Goal: Task Accomplishment & Management: Complete application form

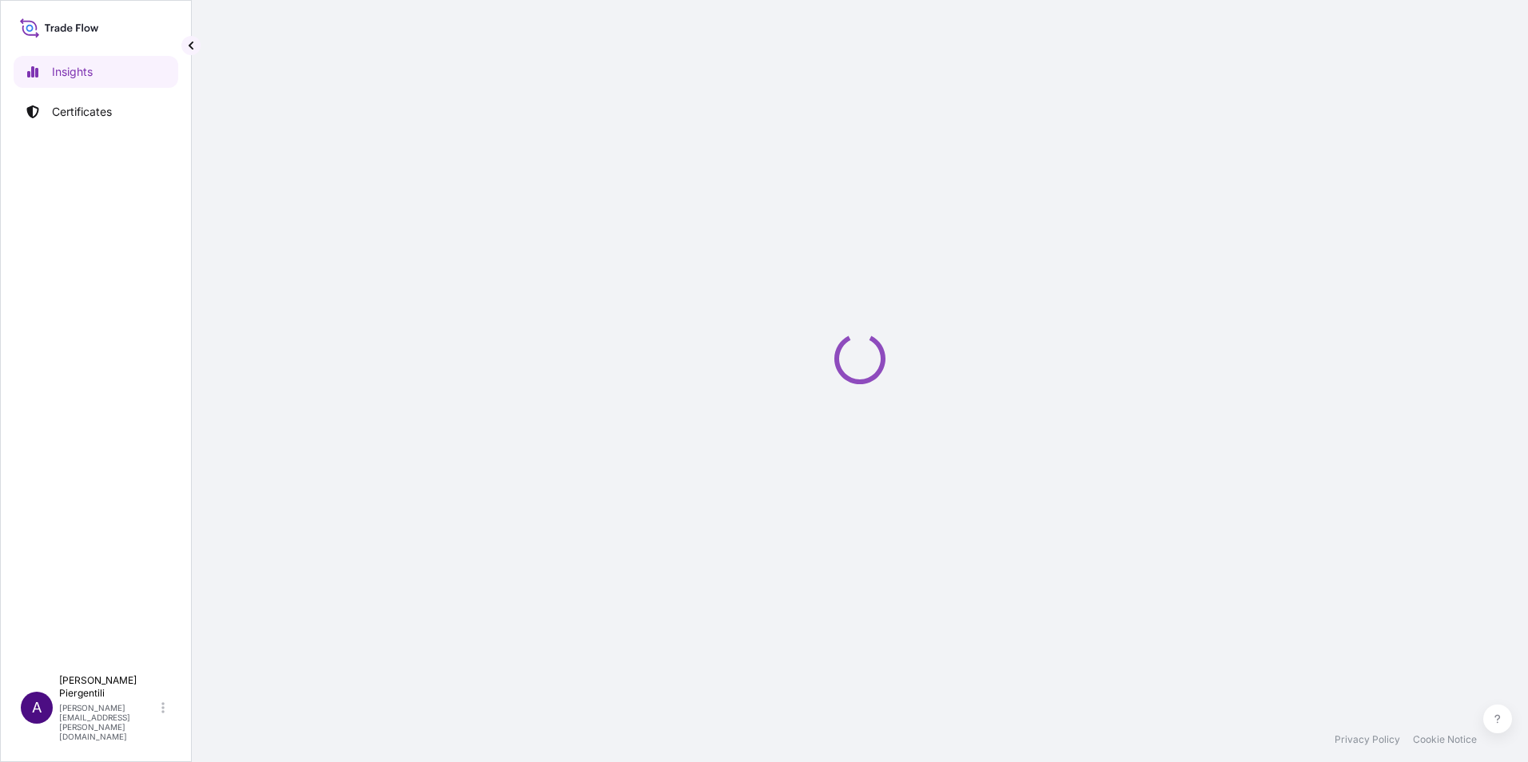
select select "2025"
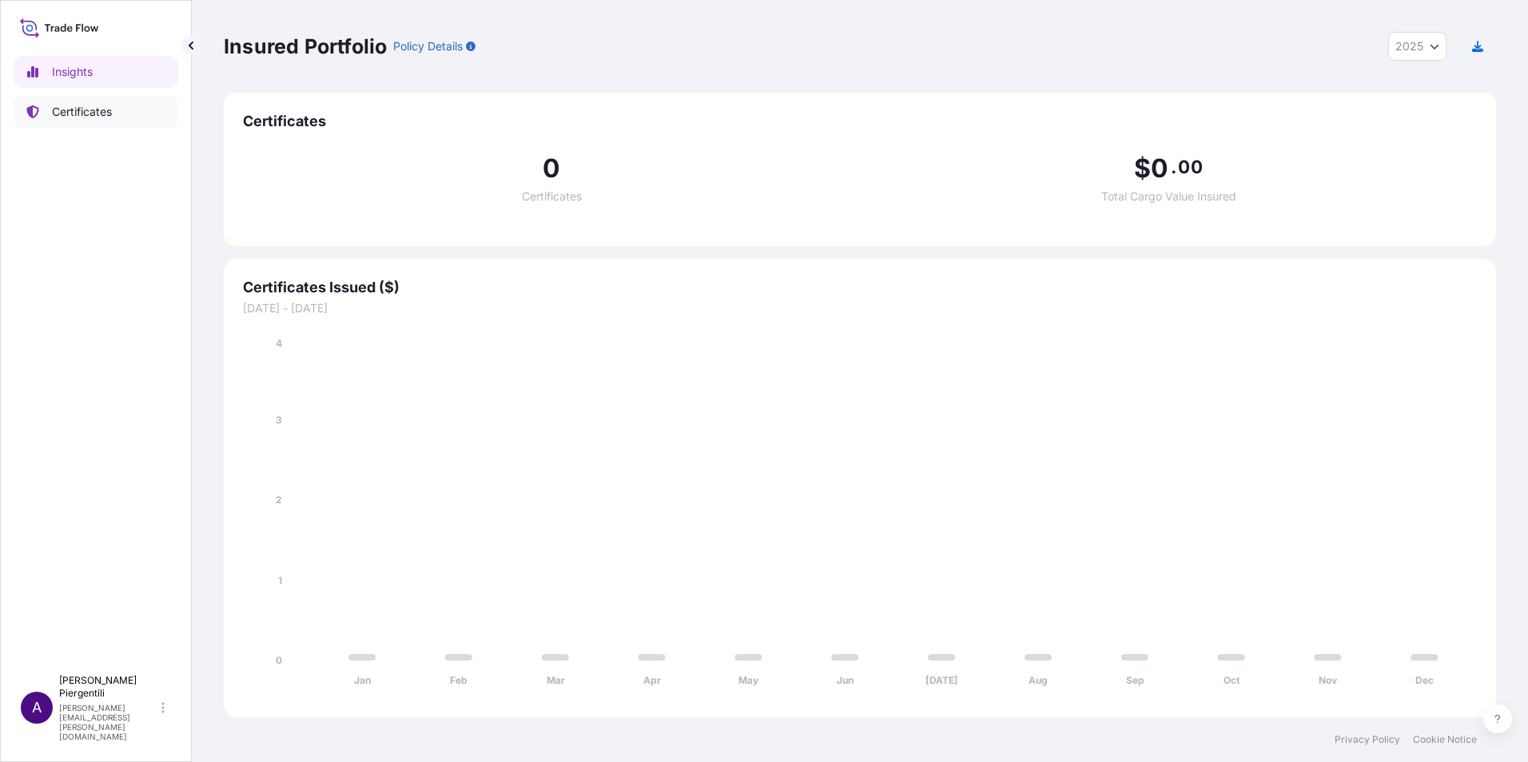
click at [78, 105] on p "Certificates" at bounding box center [82, 112] width 60 height 16
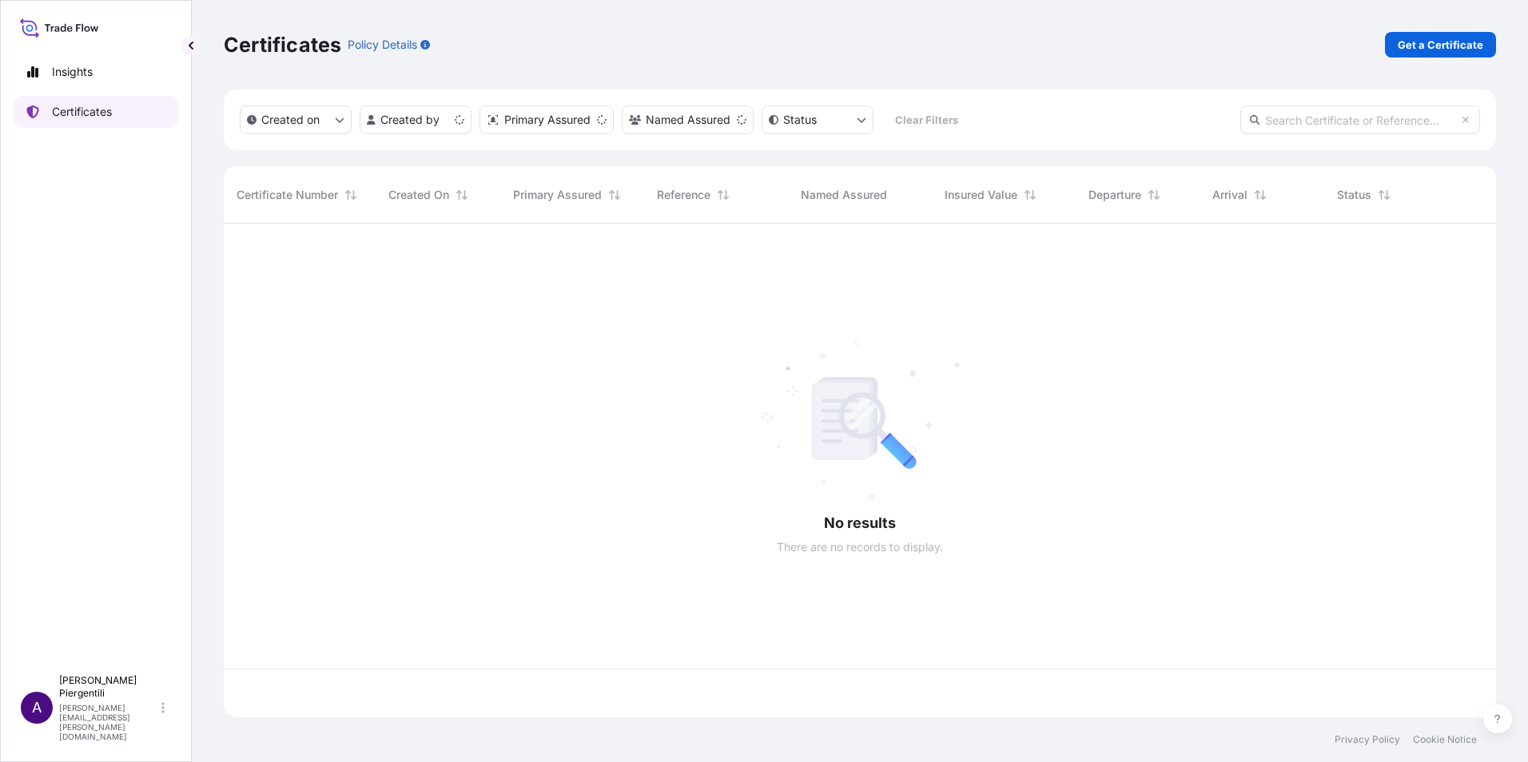
scroll to position [491, 1260]
click at [1445, 35] on link "Get a Certificate" at bounding box center [1440, 45] width 111 height 26
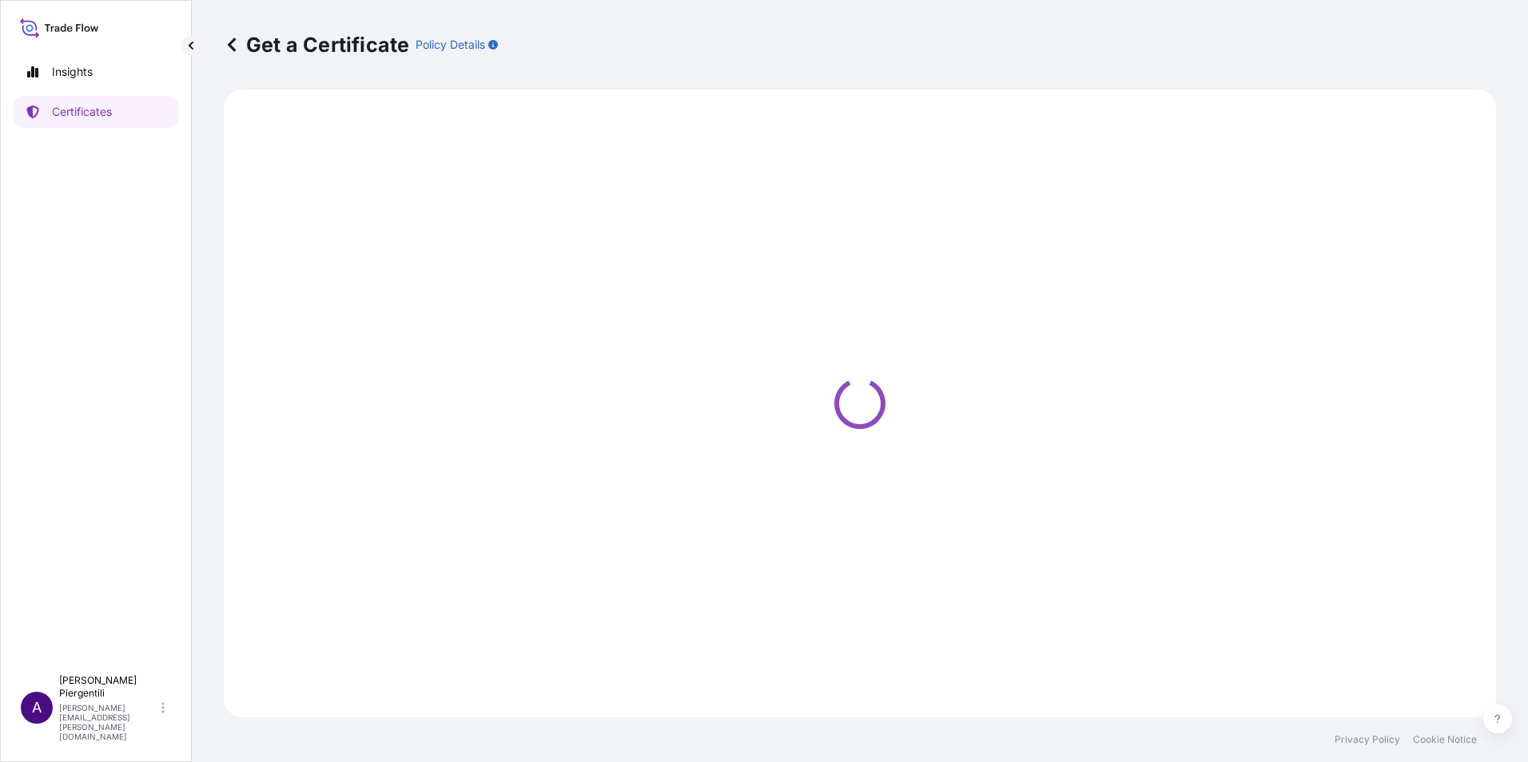
select select "Sea"
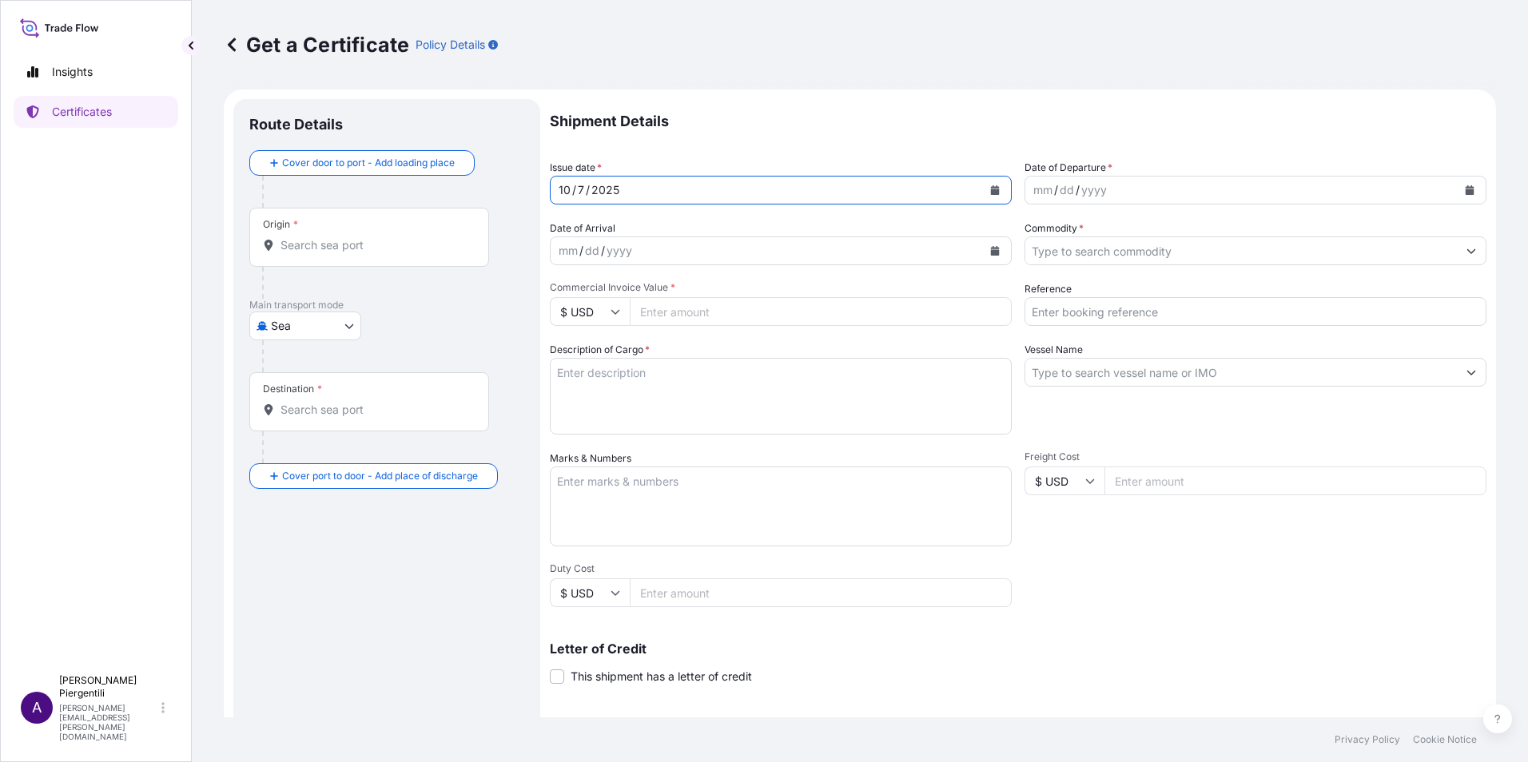
click at [990, 185] on icon "Calendar" at bounding box center [995, 190] width 10 height 10
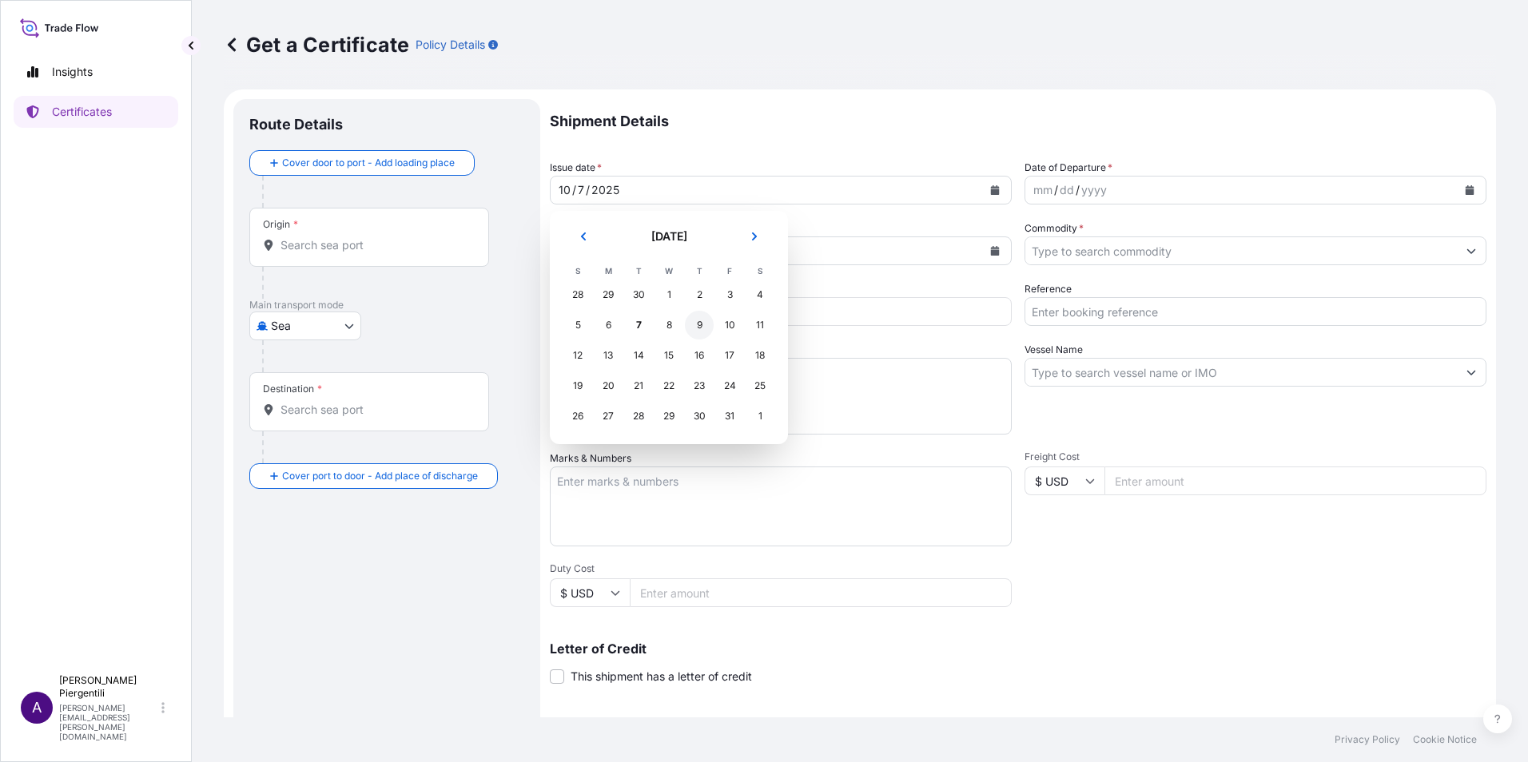
click at [702, 326] on div "9" at bounding box center [699, 325] width 29 height 29
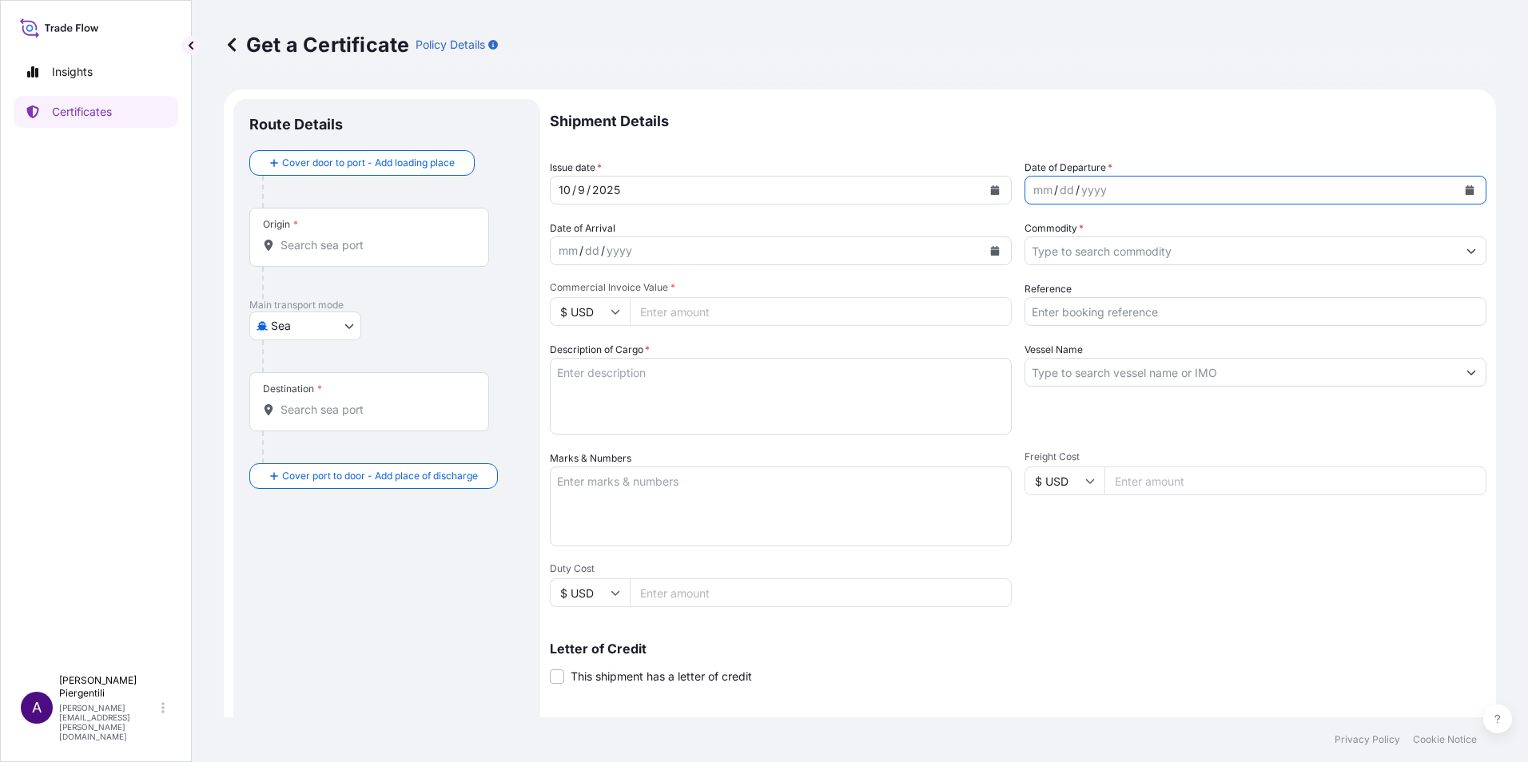
click at [1458, 195] on button "Calendar" at bounding box center [1470, 190] width 26 height 26
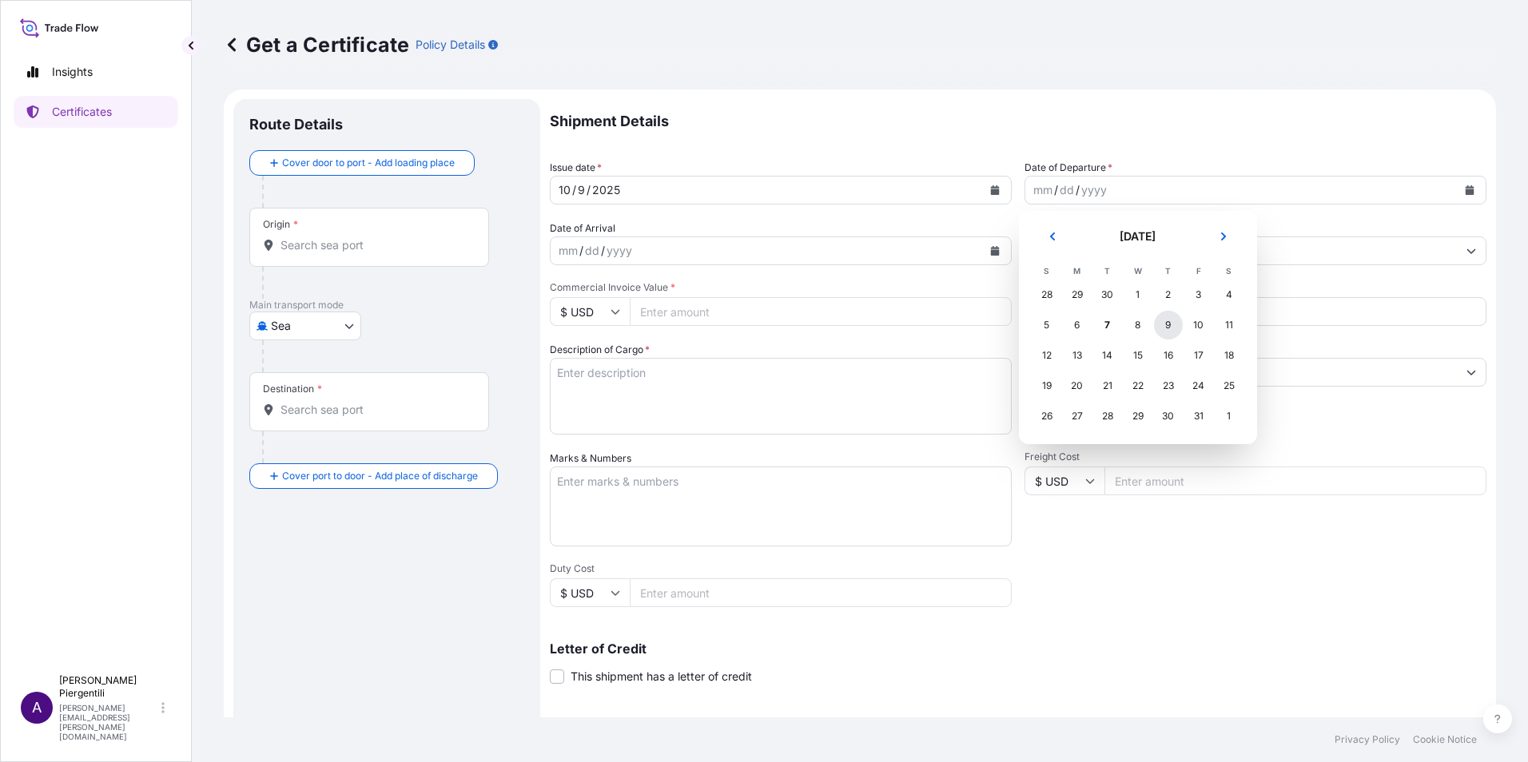
click at [1172, 329] on div "9" at bounding box center [1168, 325] width 29 height 29
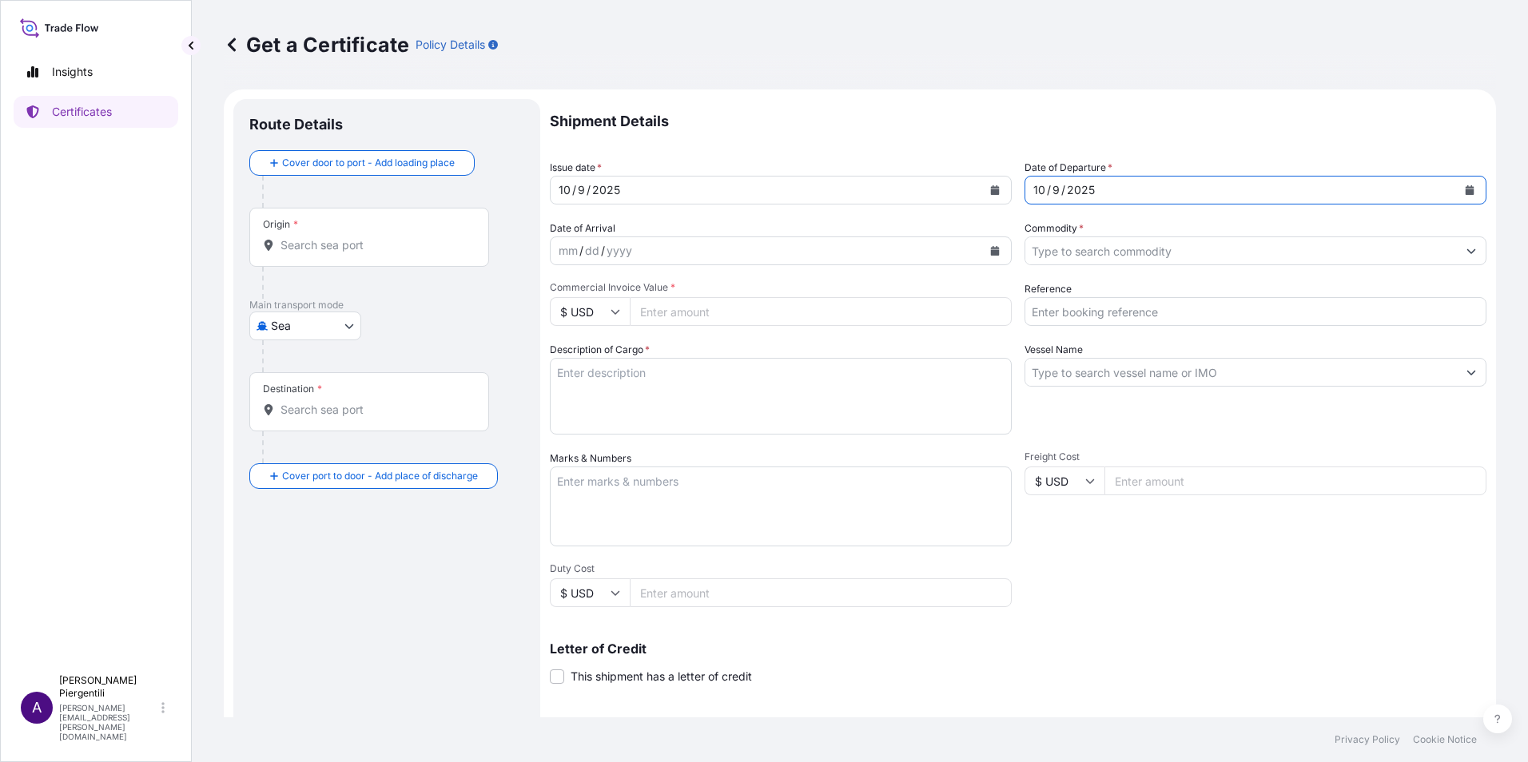
click at [991, 255] on icon "Calendar" at bounding box center [995, 251] width 9 height 10
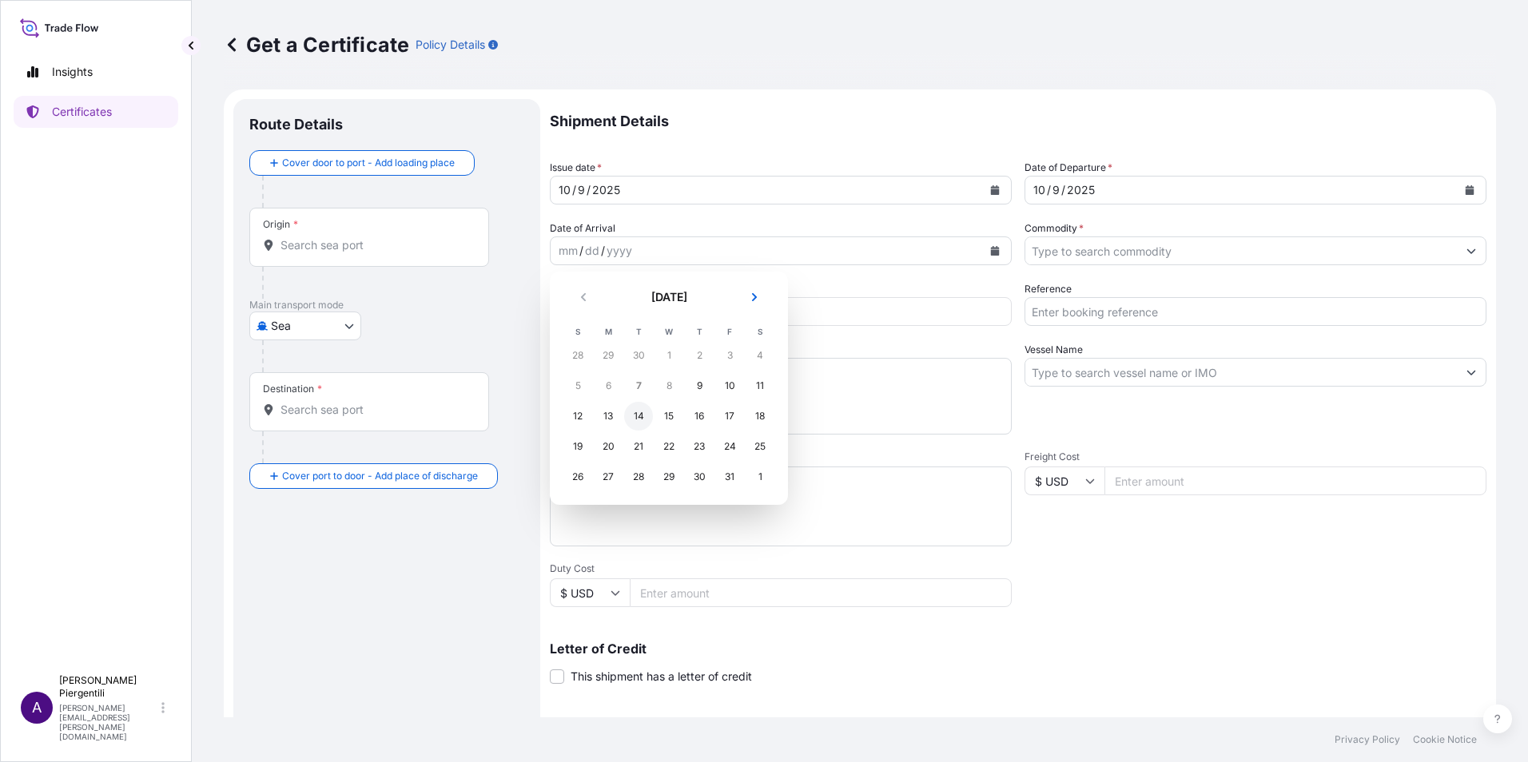
click at [639, 413] on div "14" at bounding box center [638, 416] width 29 height 29
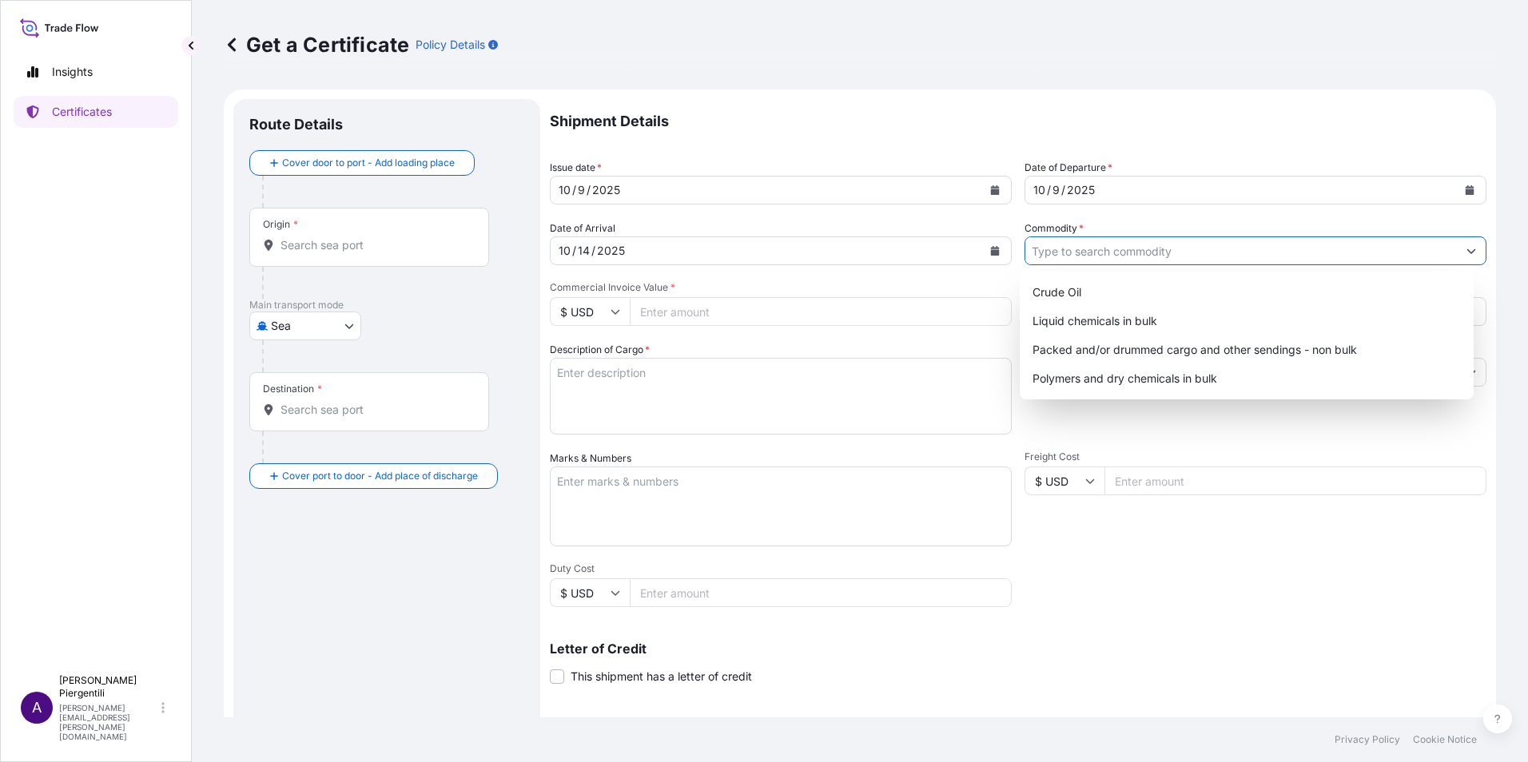
click at [1466, 255] on button "Show suggestions" at bounding box center [1471, 251] width 29 height 29
click at [1181, 350] on div "Packed and/or drummed cargo and other sendings - non bulk" at bounding box center [1247, 350] width 442 height 29
type input "Packed and/or drummed cargo and other sendings - non bulk"
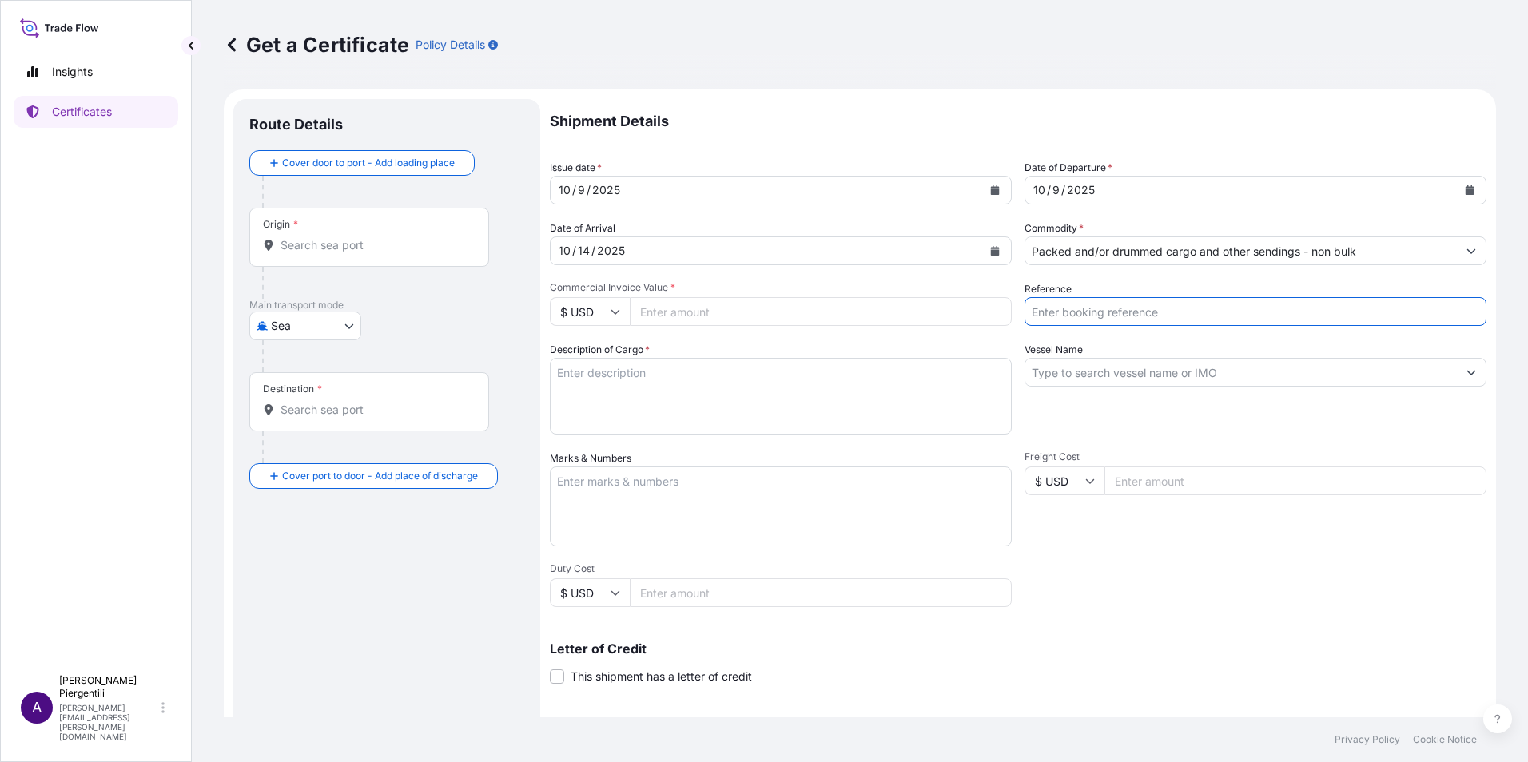
drag, startPoint x: 1095, startPoint y: 316, endPoint x: 1083, endPoint y: 306, distance: 15.9
click at [1094, 316] on input "Reference" at bounding box center [1256, 311] width 462 height 29
type input "5013241822"
click at [619, 312] on icon at bounding box center [616, 312] width 10 height 10
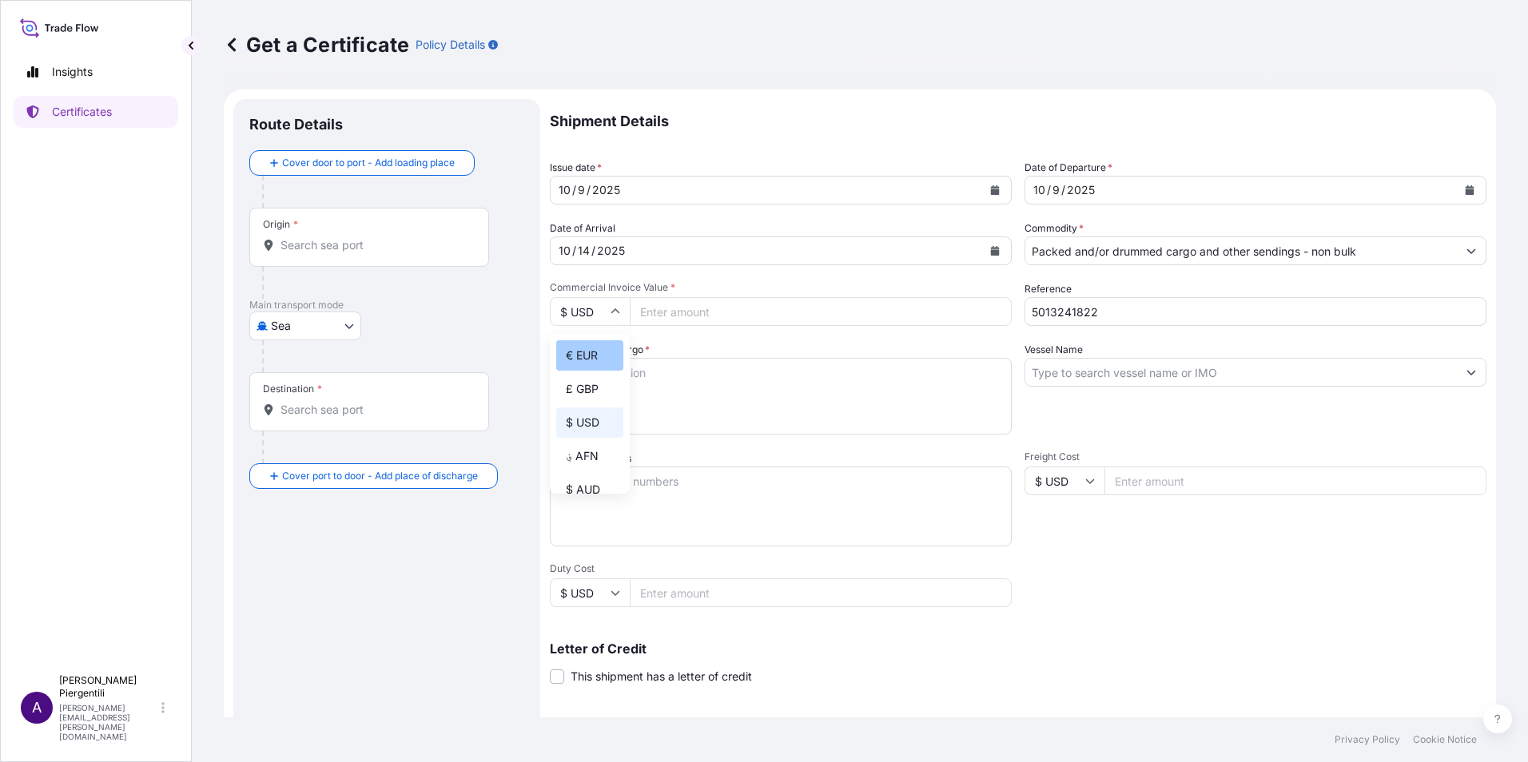
click at [597, 356] on div "€ EUR" at bounding box center [589, 355] width 67 height 30
type input "€ EUR"
click at [801, 319] on input "Commercial Invoice Value *" at bounding box center [821, 311] width 382 height 29
type input "734400.0"
click at [1091, 375] on input "Vessel Name" at bounding box center [1241, 372] width 432 height 29
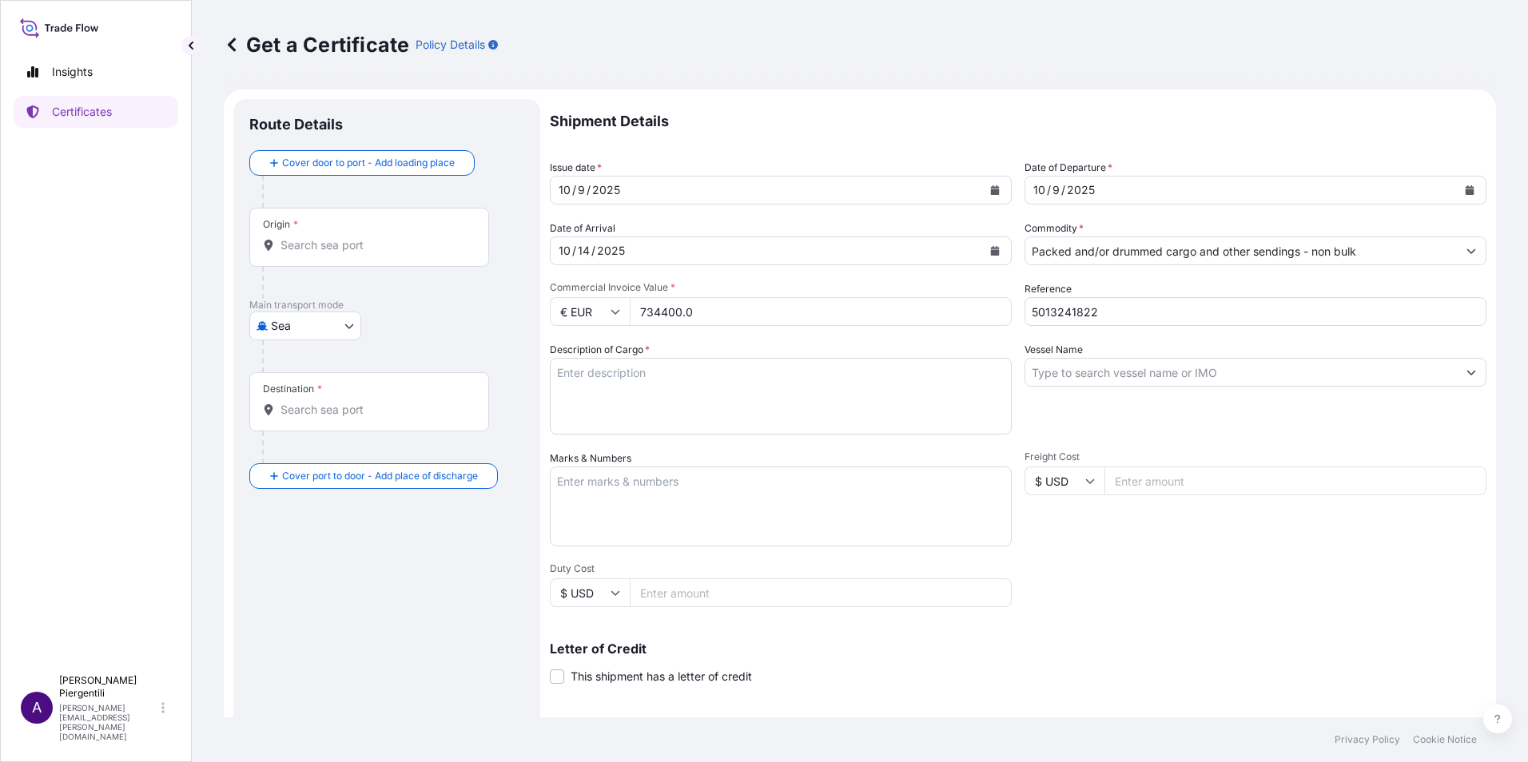
click at [1249, 383] on input "Vessel Name" at bounding box center [1241, 372] width 432 height 29
paste input "PRESTIGE V.537E"
type input "PRESTIGE V.537E"
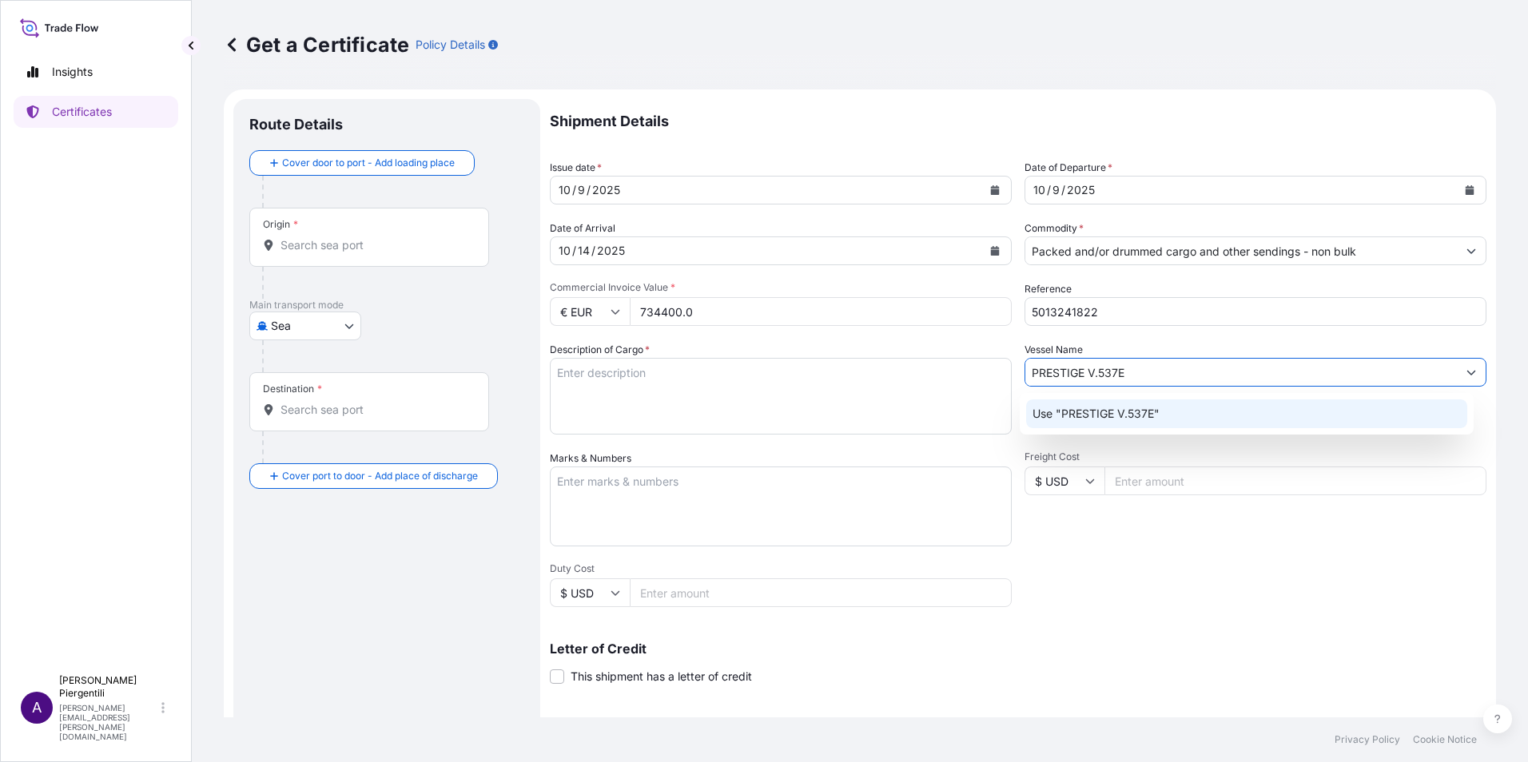
click at [1148, 411] on p "Use "PRESTIGE V.537E"" at bounding box center [1096, 414] width 127 height 16
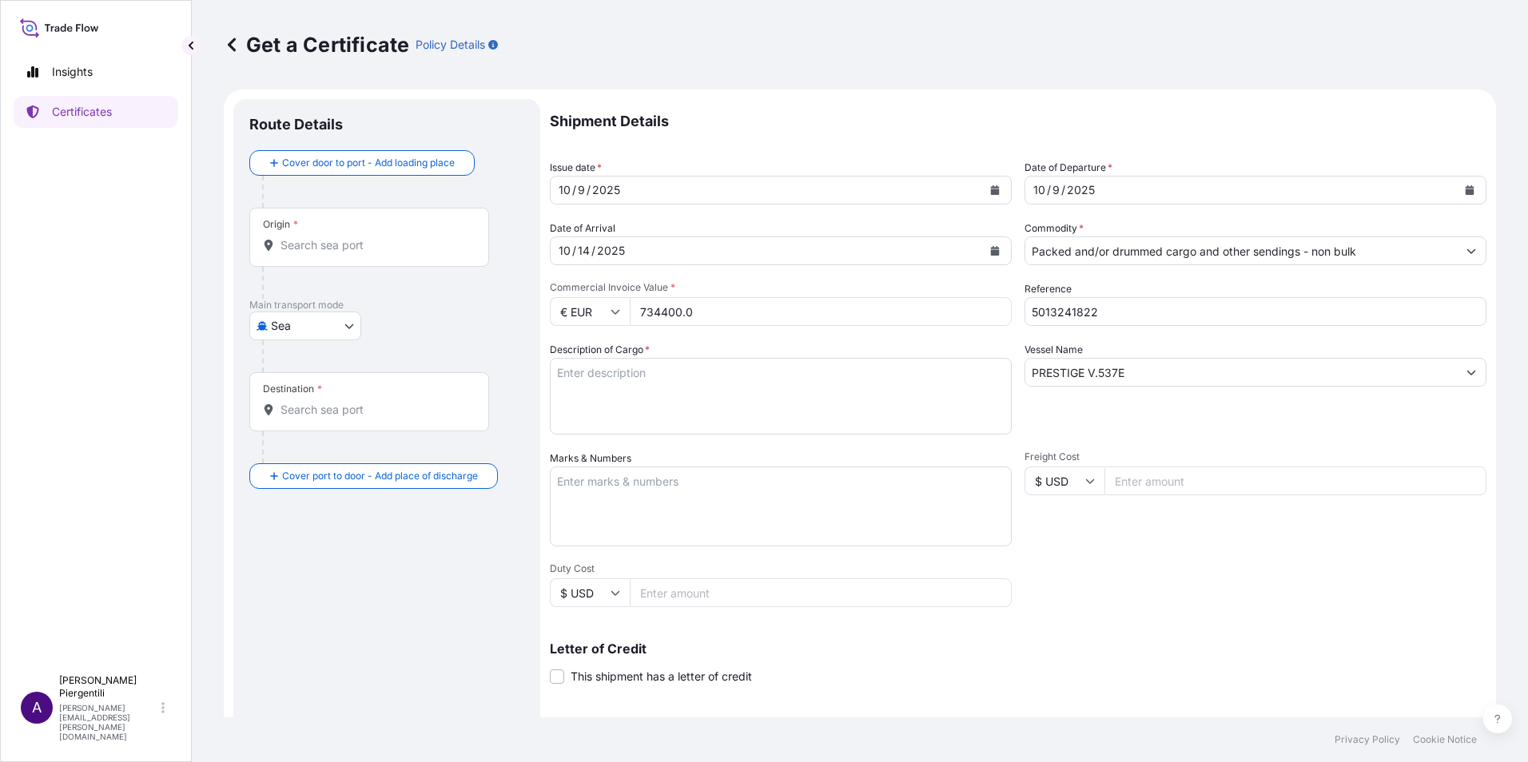
click at [313, 241] on input "Origin *" at bounding box center [375, 245] width 189 height 16
paste input "[GEOGRAPHIC_DATA]"
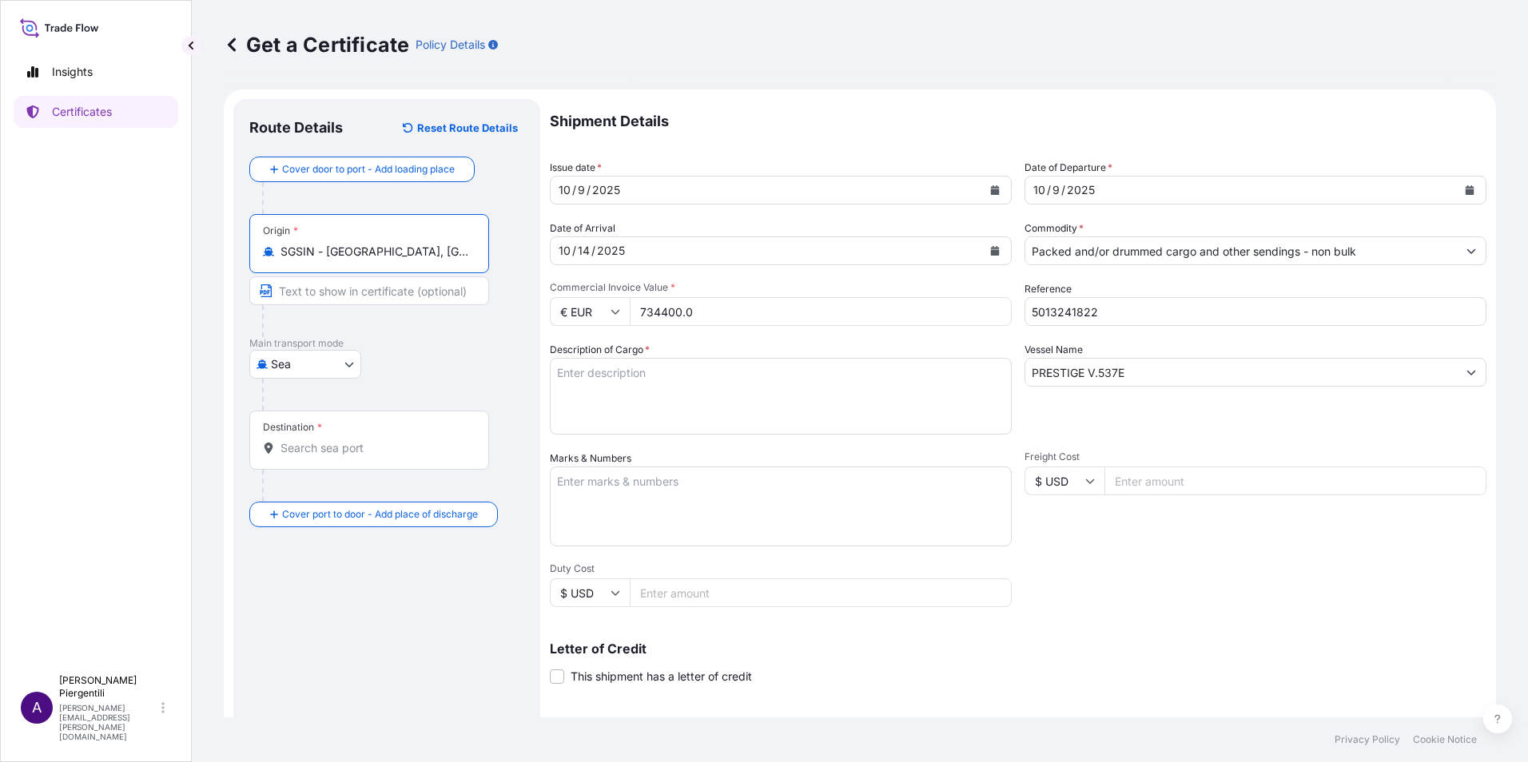
type input "SGSIN - [GEOGRAPHIC_DATA], [GEOGRAPHIC_DATA]"
click at [363, 451] on input "Destination *" at bounding box center [375, 448] width 189 height 16
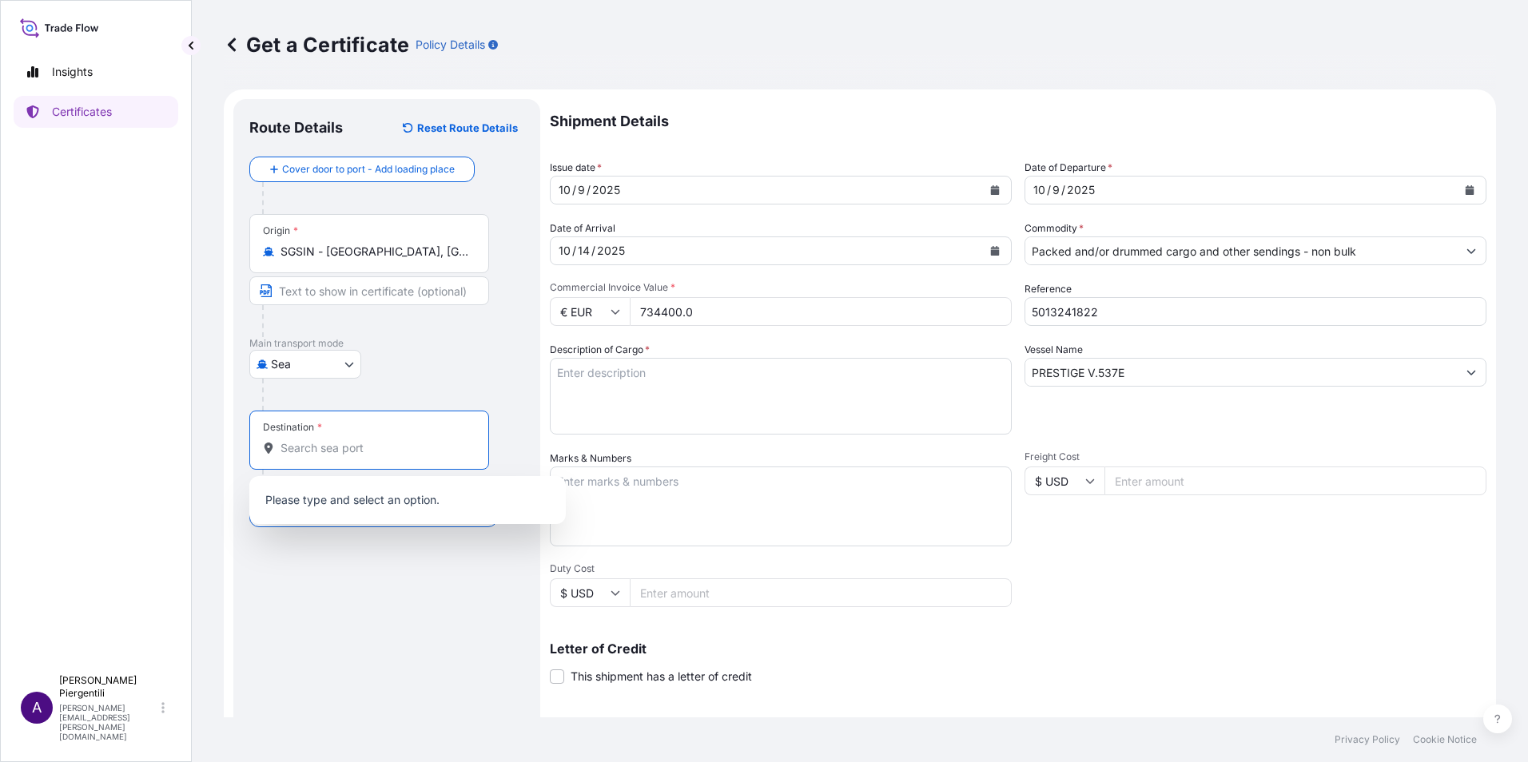
click at [353, 448] on input "Destination *" at bounding box center [375, 448] width 189 height 16
paste input "[GEOGRAPHIC_DATA]"
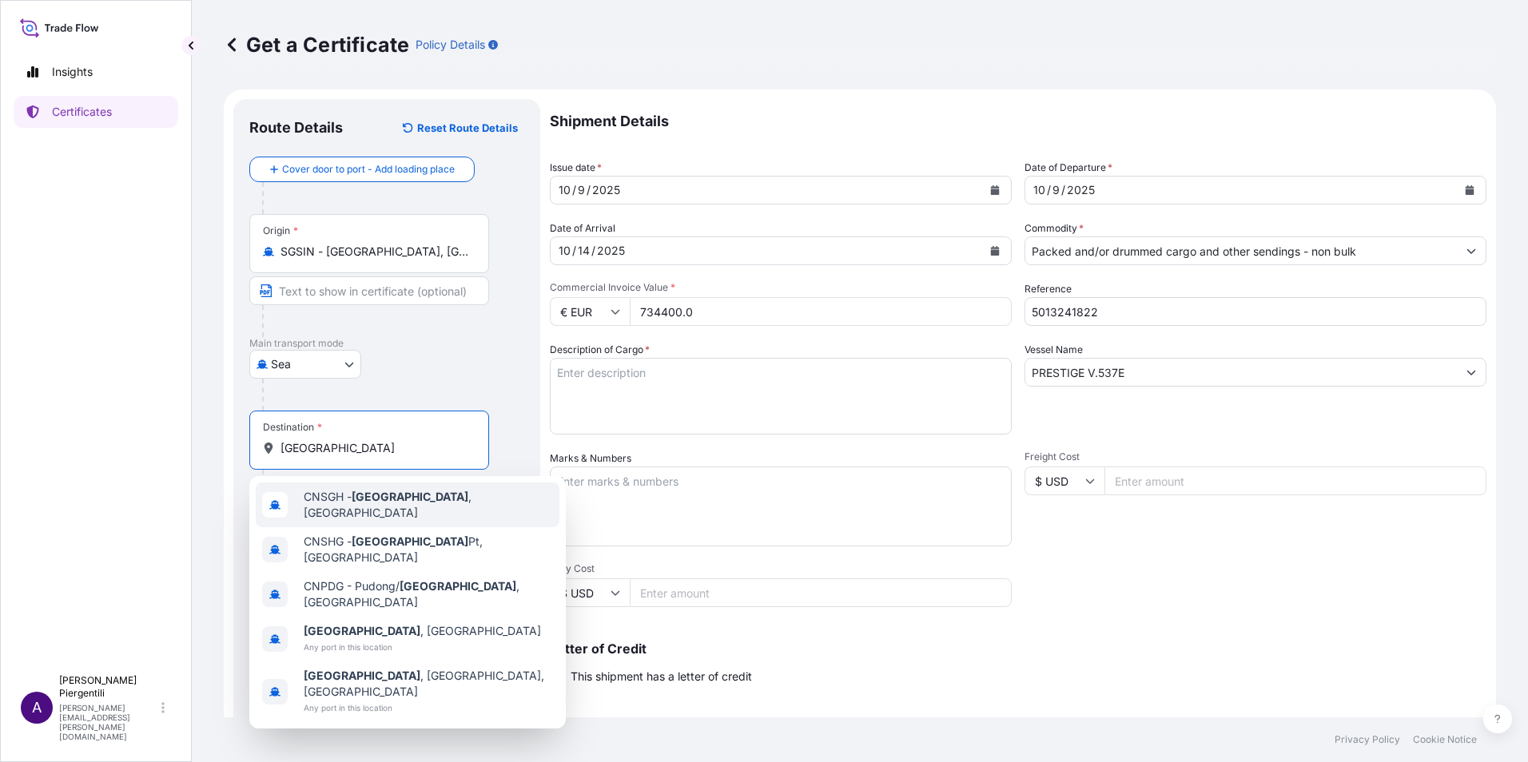
click at [346, 501] on span "CNSGH - [GEOGRAPHIC_DATA] , [GEOGRAPHIC_DATA]" at bounding box center [428, 505] width 249 height 32
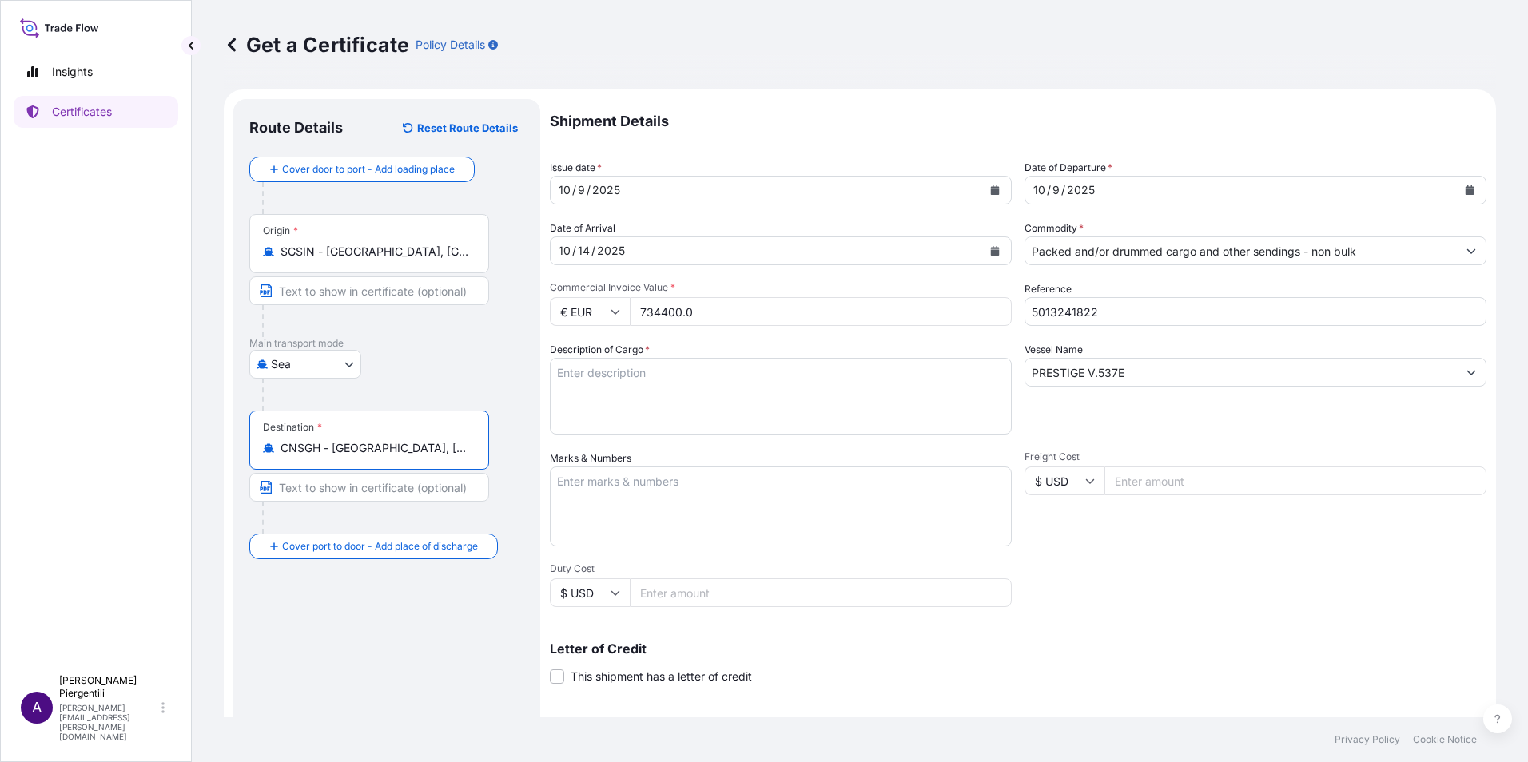
type input "CNSGH - [GEOGRAPHIC_DATA], [GEOGRAPHIC_DATA]"
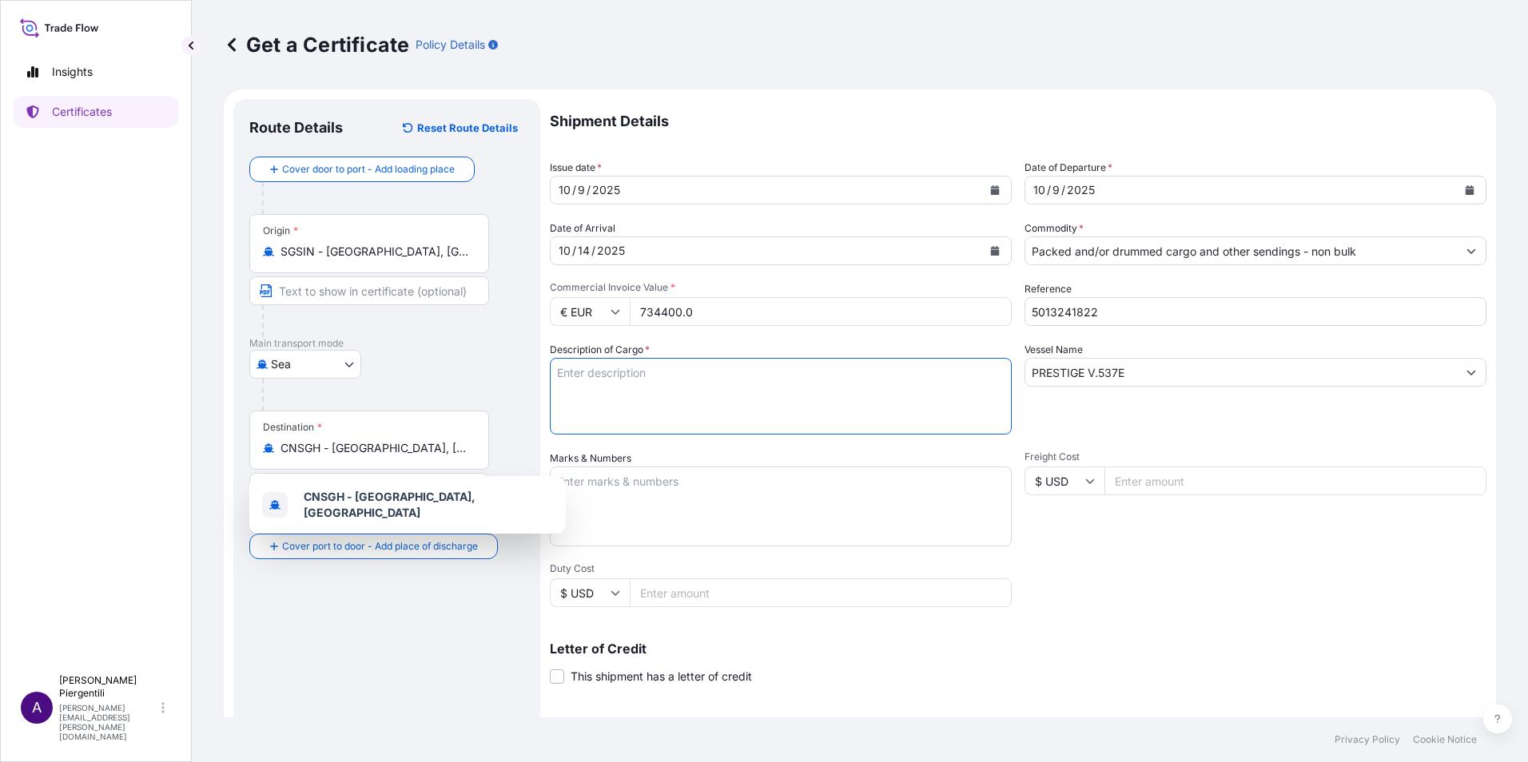
click at [709, 391] on textarea "Description of Cargo *" at bounding box center [781, 396] width 462 height 77
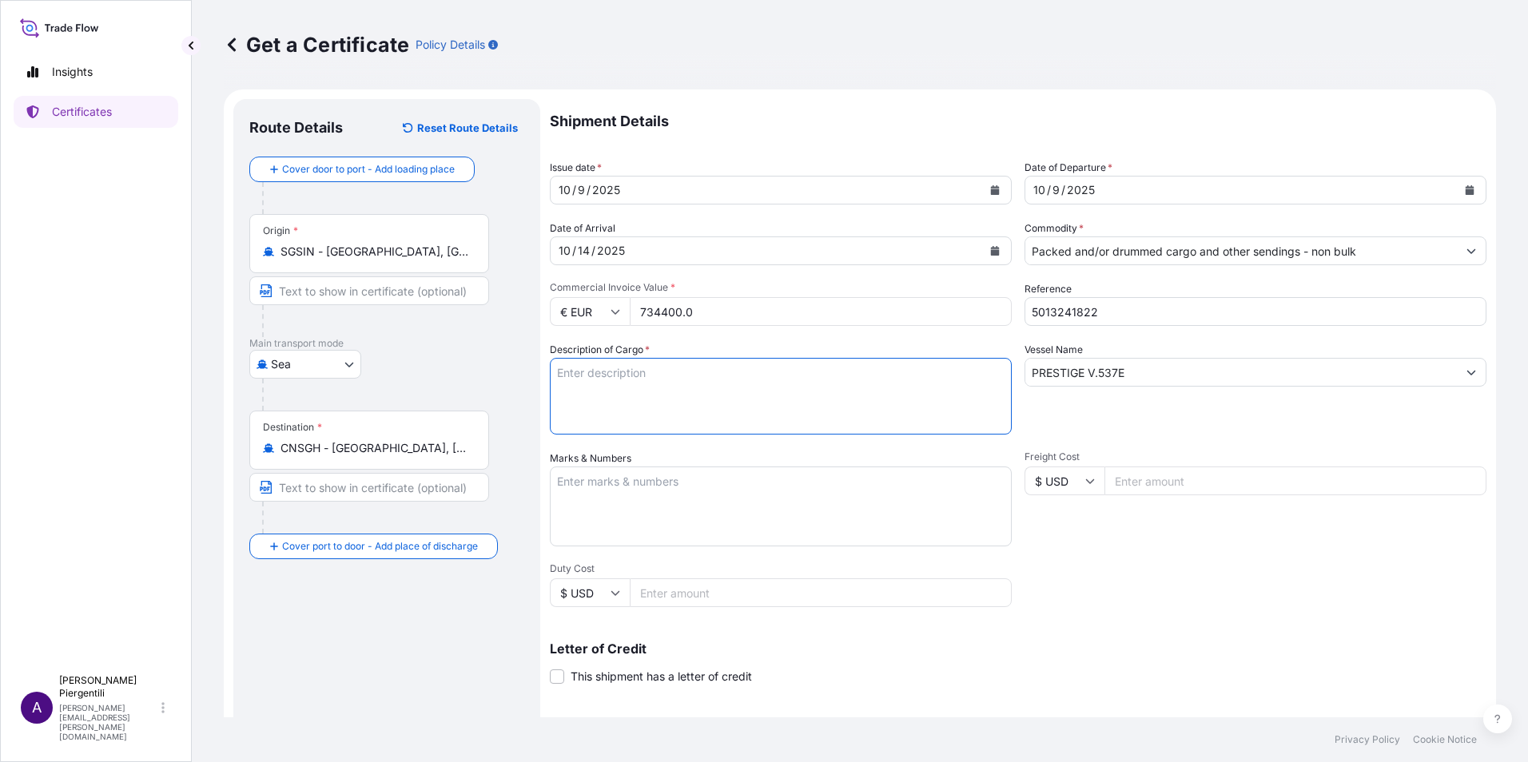
paste textarea "1X20GP CONTAINER STC: TOTAL 10 PALLETS (34 DRUMS) 2,720 KGS OF ZN 111-4 AVANT C…"
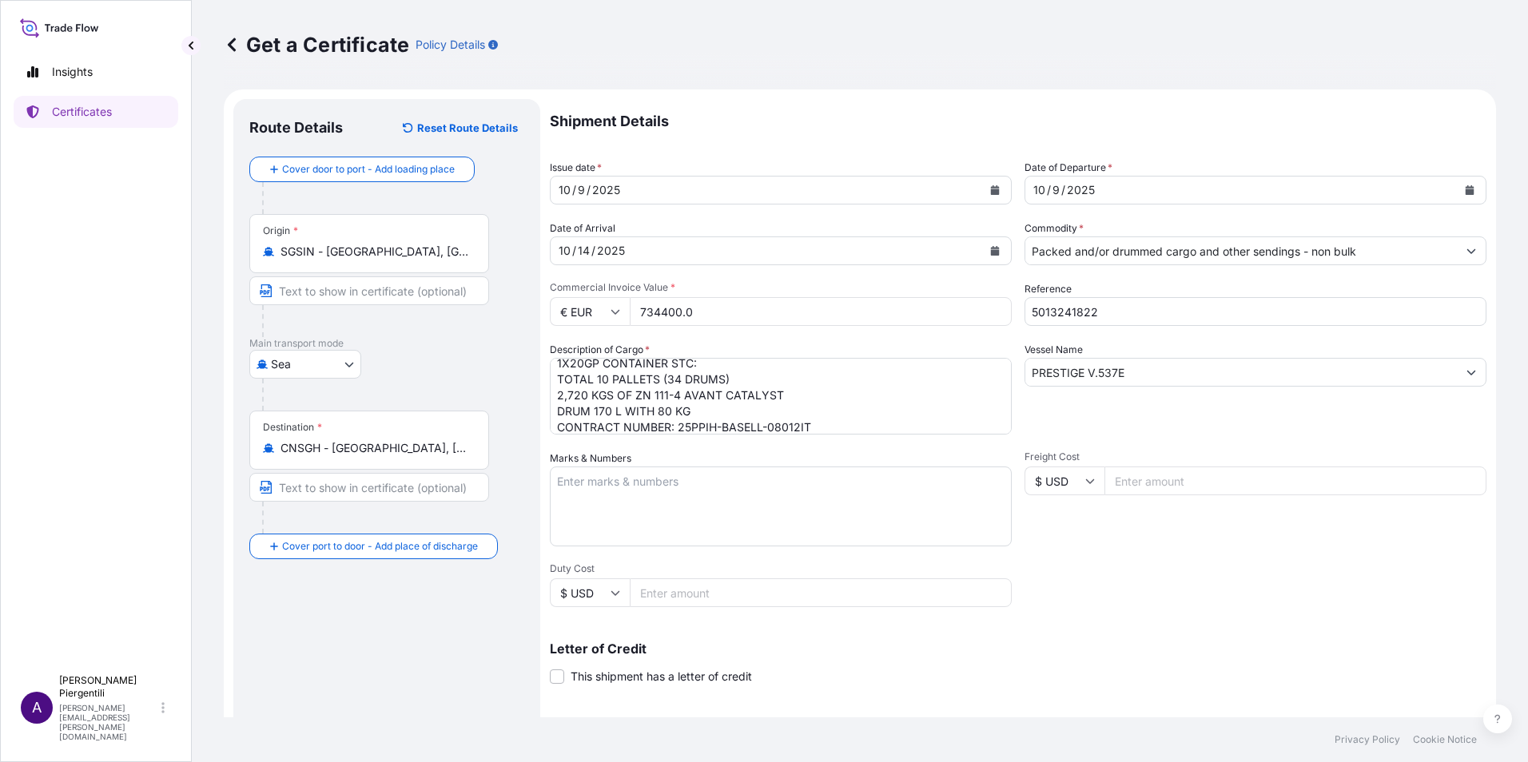
click at [595, 364] on textarea "1X20GP CONTAINER STC: TOTAL 10 PALLETS (34 DRUMS) 2,720 KGS OF ZN 111-4 AVANT C…" at bounding box center [781, 396] width 462 height 77
click at [601, 362] on textarea "1X20GP CONTAINER STC: TOTAL 10 PALLETS (34 DRUMS) 2,720 KGS OF ZN 111-4 AVANT C…" at bounding box center [781, 396] width 462 height 77
paste textarea "TCLU3399989"
paste textarea "Nbr. TCLU3399989"
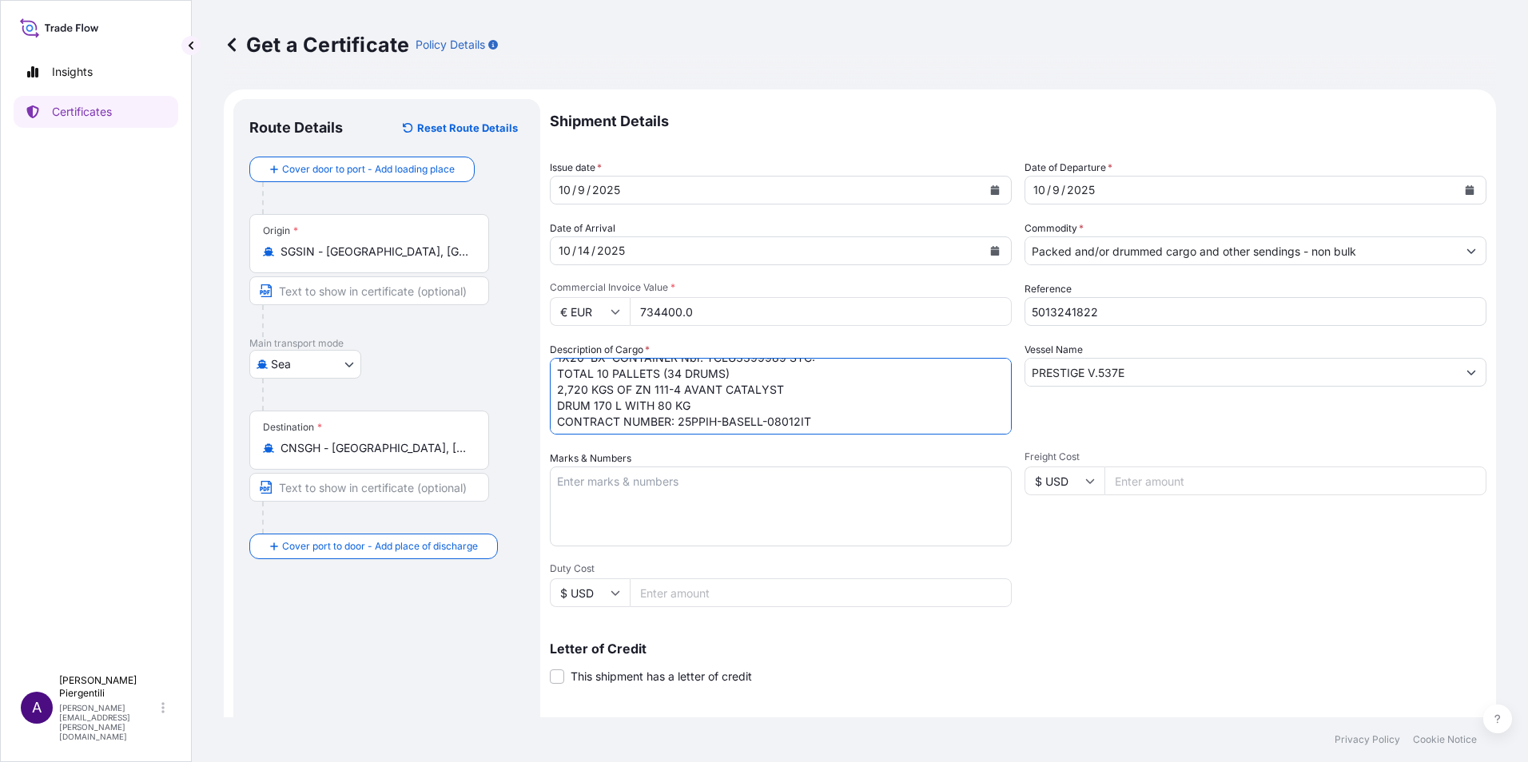
scroll to position [18, 0]
drag, startPoint x: 816, startPoint y: 420, endPoint x: 556, endPoint y: 416, distance: 259.8
click at [556, 416] on textarea "1X20' BX CONTAINER Nbr. TCLU3399989 STC: TOTAL 10 PALLETS (34 DRUMS) 2,720 KGS …" at bounding box center [781, 396] width 462 height 77
type textarea "1X20' BX CONTAINER Nbr. TCLU3399989 STC: TOTAL 10 PALLETS (34 DRUMS) 2,720 KGS …"
click at [570, 481] on textarea "Marks & Numbers" at bounding box center [781, 507] width 462 height 80
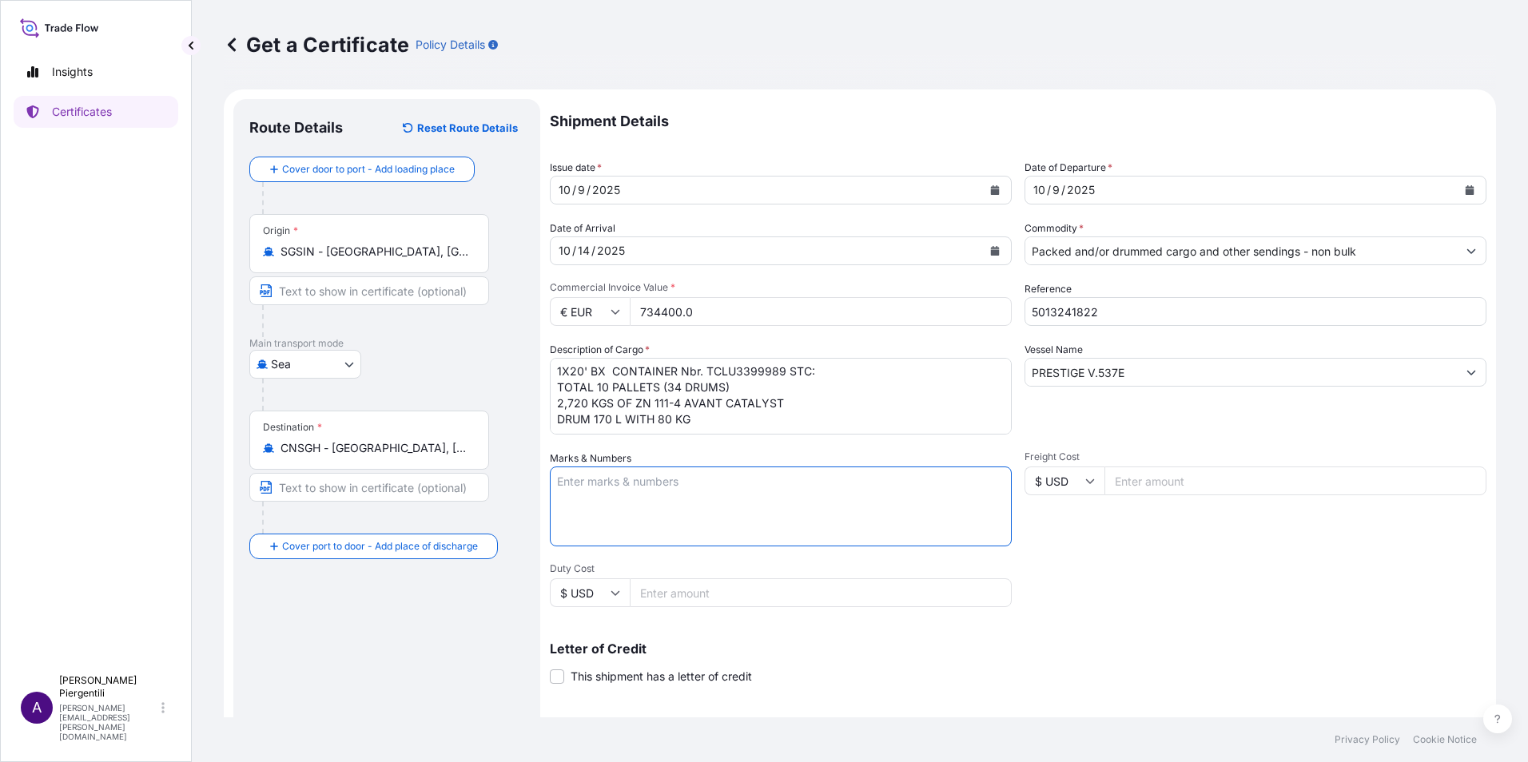
paste textarea "CONTRACT NUMBER: 25PPIH-BASELL-08012IT"
click at [643, 509] on textarea "CONTRACT NUMBER: 25PPIH-BASELL-08012IT" at bounding box center [781, 507] width 462 height 80
click at [845, 486] on textarea "CONTRACT NUMBER: 25PPIH-BASELL-08012IT" at bounding box center [781, 507] width 462 height 80
paste textarea "FREIGHT PREPAID ORIGIN [GEOGRAPHIC_DATA] CPM25-NMD07-035HK [GEOGRAPHIC_DATA], […"
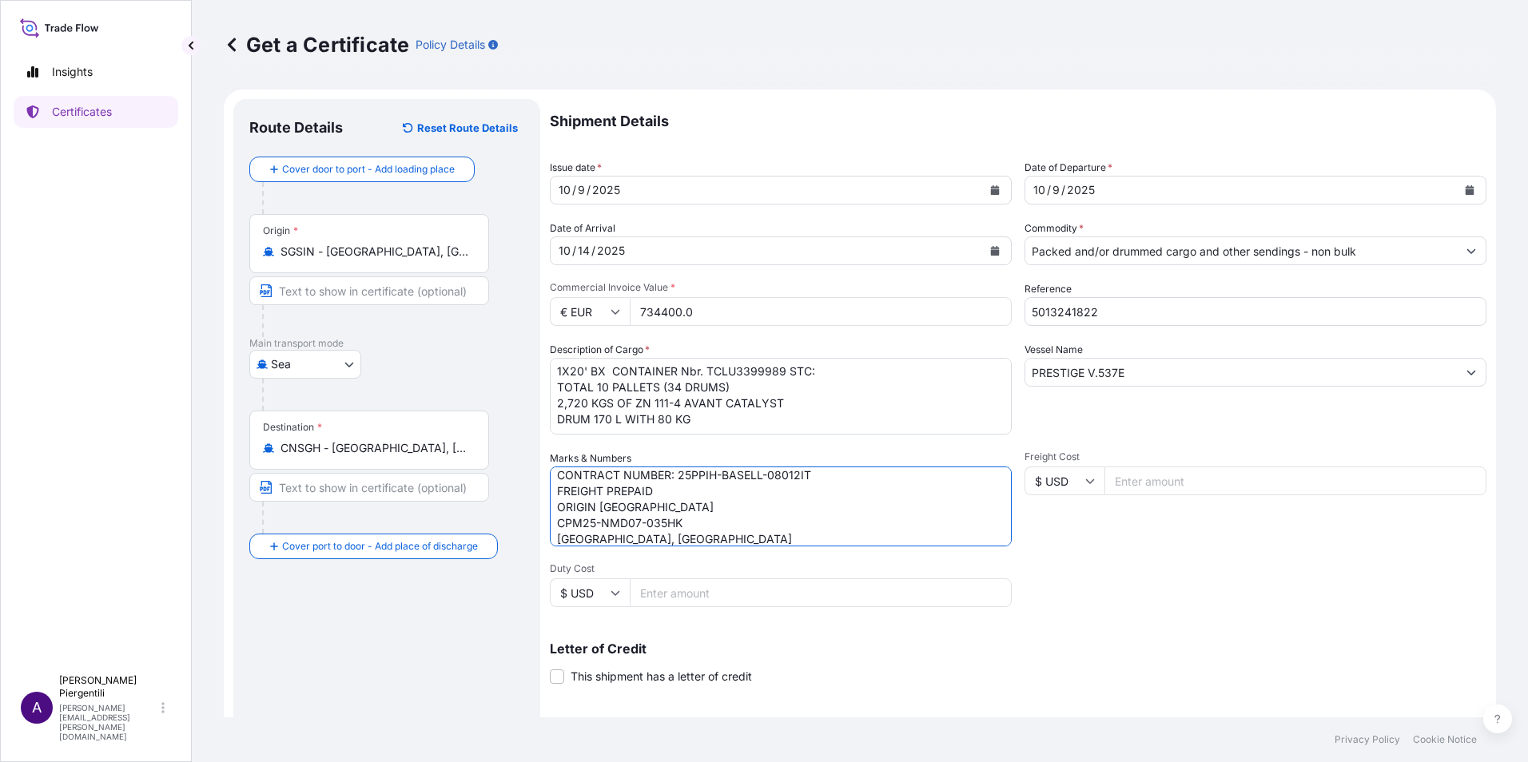
click at [665, 491] on textarea "CONTRACT NUMBER: 25PPIH-BASELL-08012IT FREIGHT PREPAID ORIGIN [GEOGRAPHIC_DATA]…" at bounding box center [781, 507] width 462 height 80
paste textarea "FREIGHT PREPAID ORIGIN [GEOGRAPHIC_DATA] CPM25-NMD07-035HK [GEOGRAPHIC_DATA], […"
drag, startPoint x: 556, startPoint y: 504, endPoint x: 722, endPoint y: 547, distance: 171.7
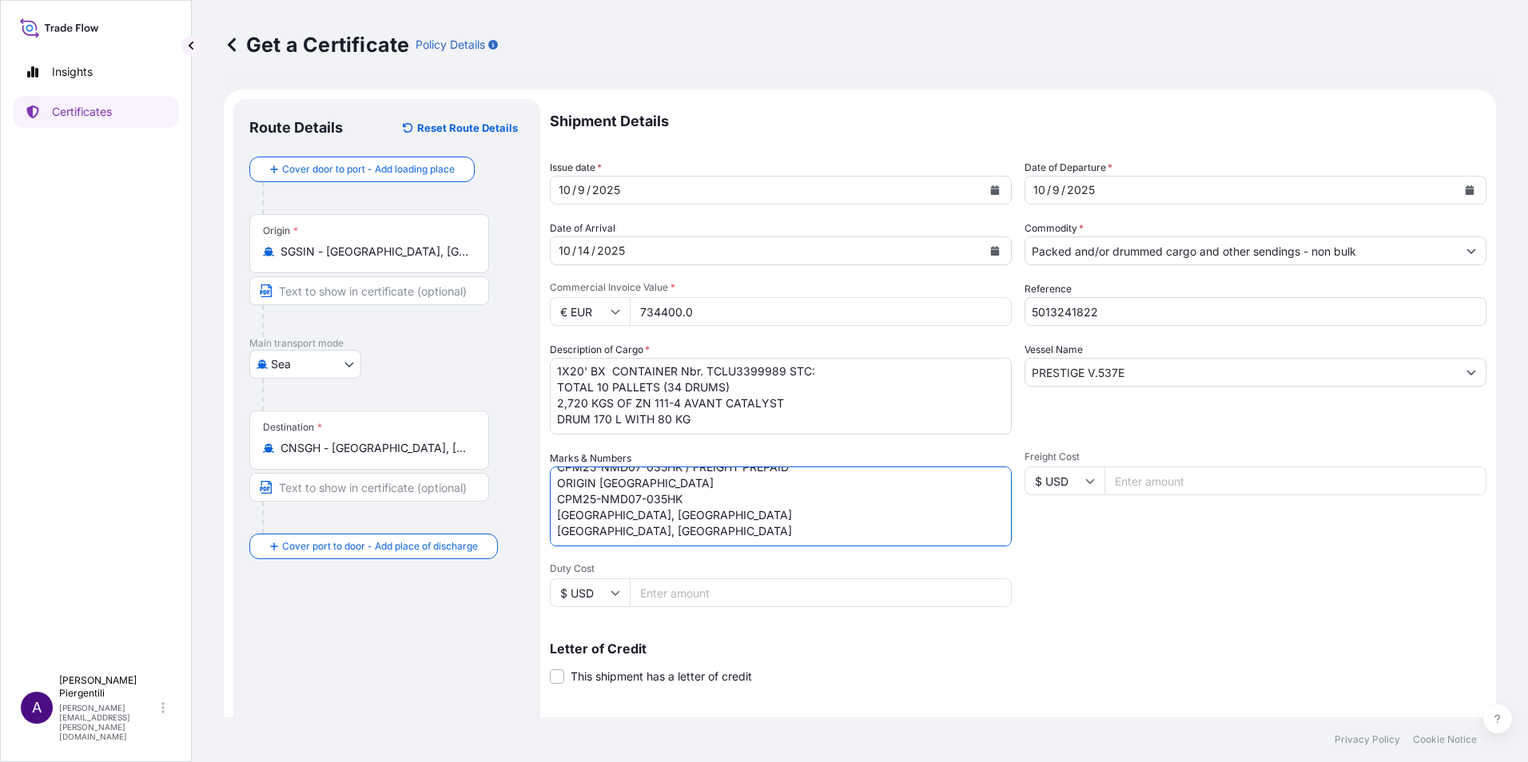
click at [722, 547] on div "Shipment Details Issue date * [DATE] Date of Departure * [DATE] Date of Arrival…" at bounding box center [1018, 480] width 937 height 762
click at [804, 518] on textarea "CONTRACT NUMBER: 25PPIH-BASELL-08012IT FREIGHT PREPAID - ORIGIN [GEOGRAPHIC_DAT…" at bounding box center [781, 507] width 462 height 80
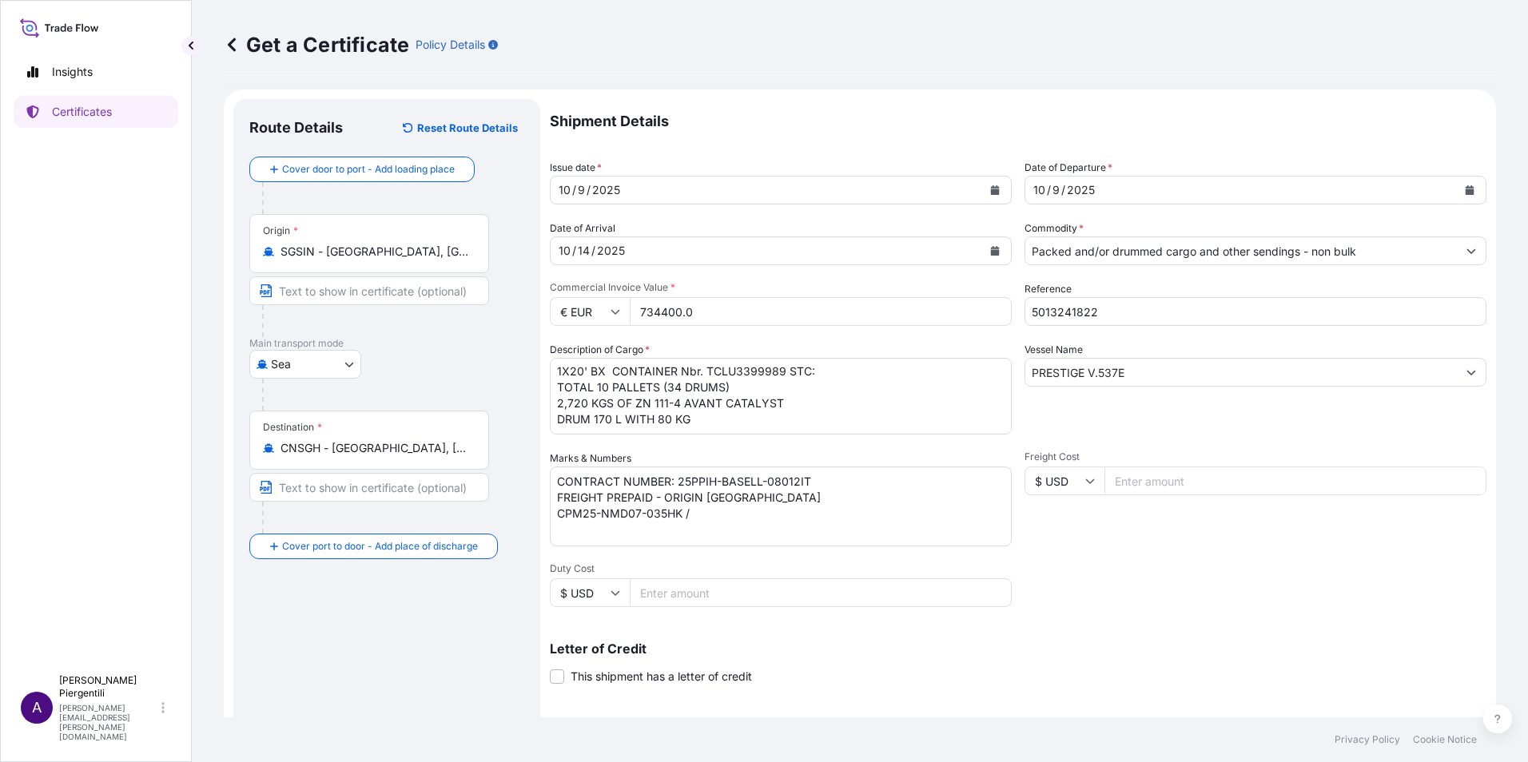
click at [693, 517] on textarea "CONTRACT NUMBER: 25PPIH-BASELL-08012IT FREIGHT PREPAID - ORIGIN [GEOGRAPHIC_DAT…" at bounding box center [781, 507] width 462 height 80
paste textarea "SHANGHAI SEAPORT, [GEOGRAPHIC_DATA]"
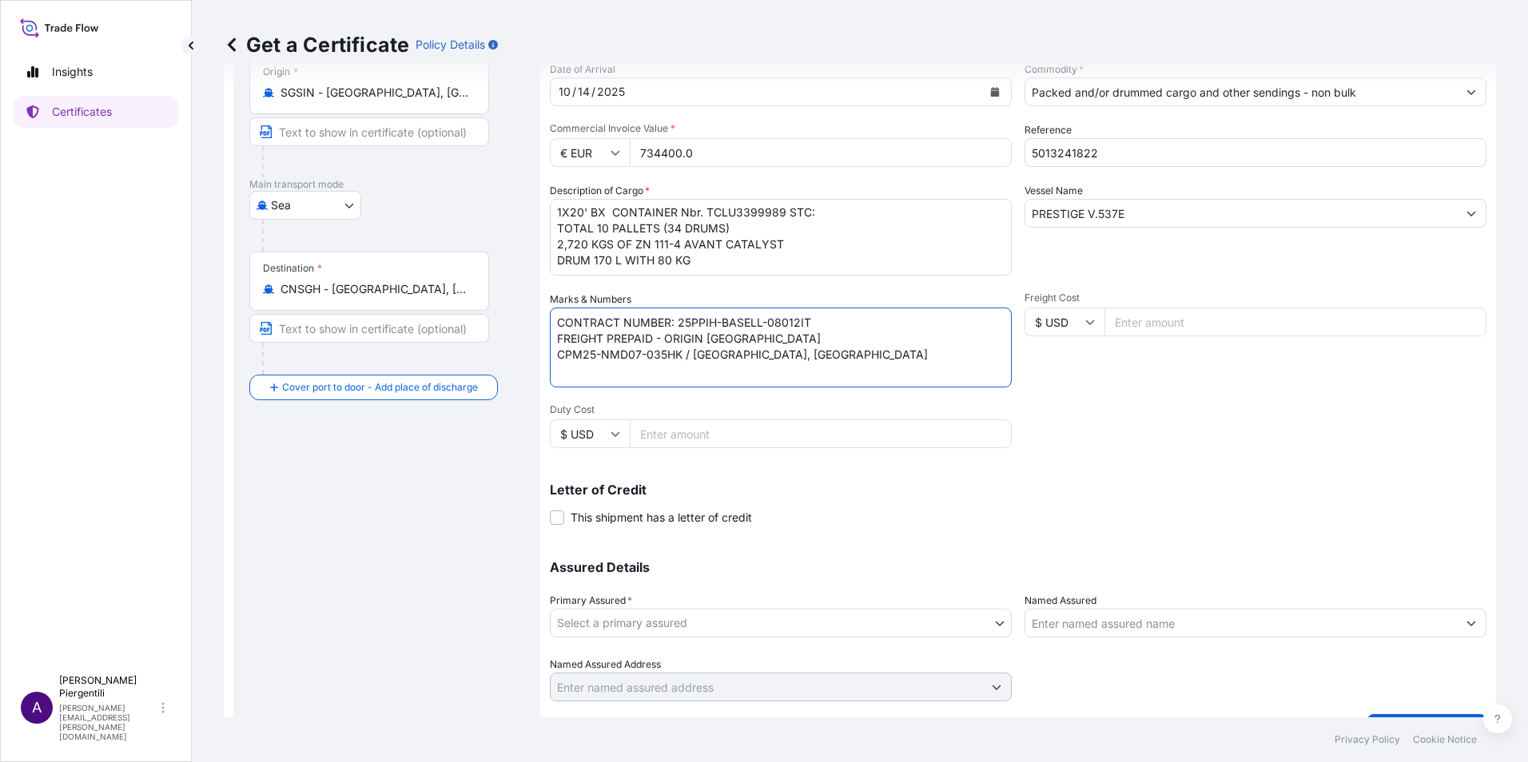
scroll to position [160, 0]
type textarea "CONTRACT NUMBER: 25PPIH-BASELL-08012IT FREIGHT PREPAID - ORIGIN [GEOGRAPHIC_DAT…"
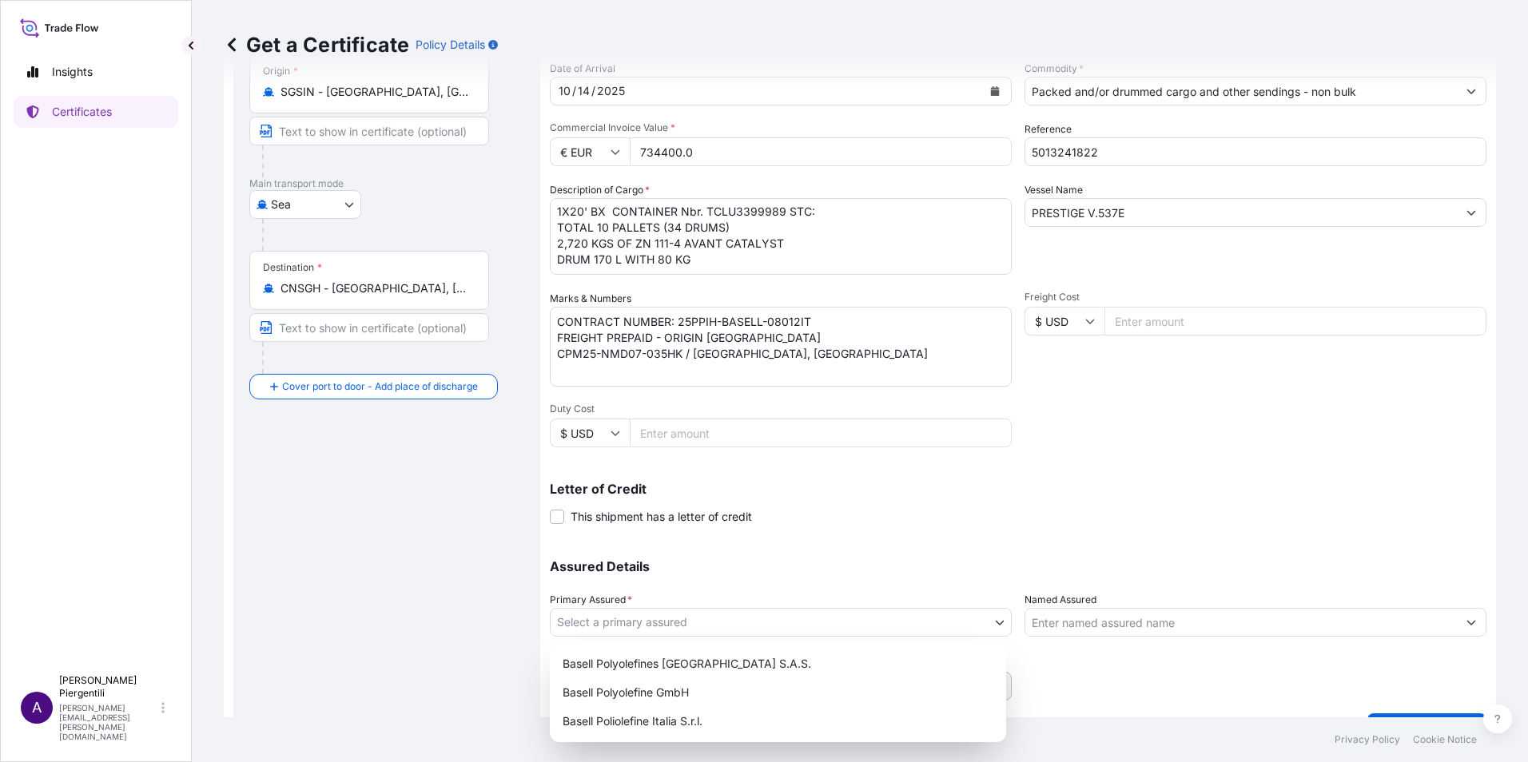
click at [998, 623] on body "Insights Certificates A [PERSON_NAME] [PERSON_NAME][EMAIL_ADDRESS][PERSON_NAME]…" at bounding box center [764, 381] width 1528 height 762
click at [694, 725] on div "Basell Poliolefine Italia S.r.l." at bounding box center [778, 721] width 444 height 29
select select "32017"
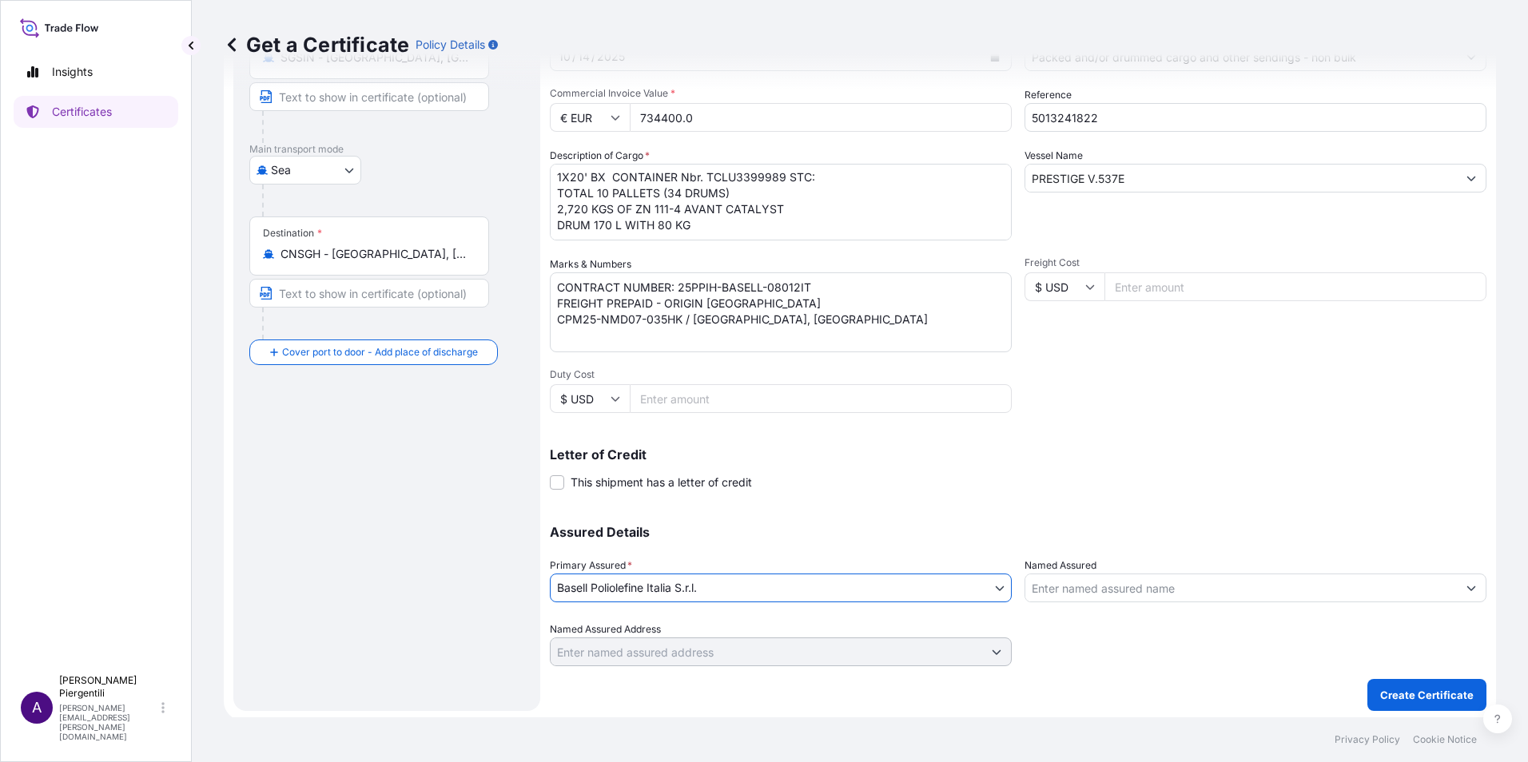
scroll to position [197, 0]
click at [1440, 693] on p "Create Certificate" at bounding box center [1427, 692] width 94 height 16
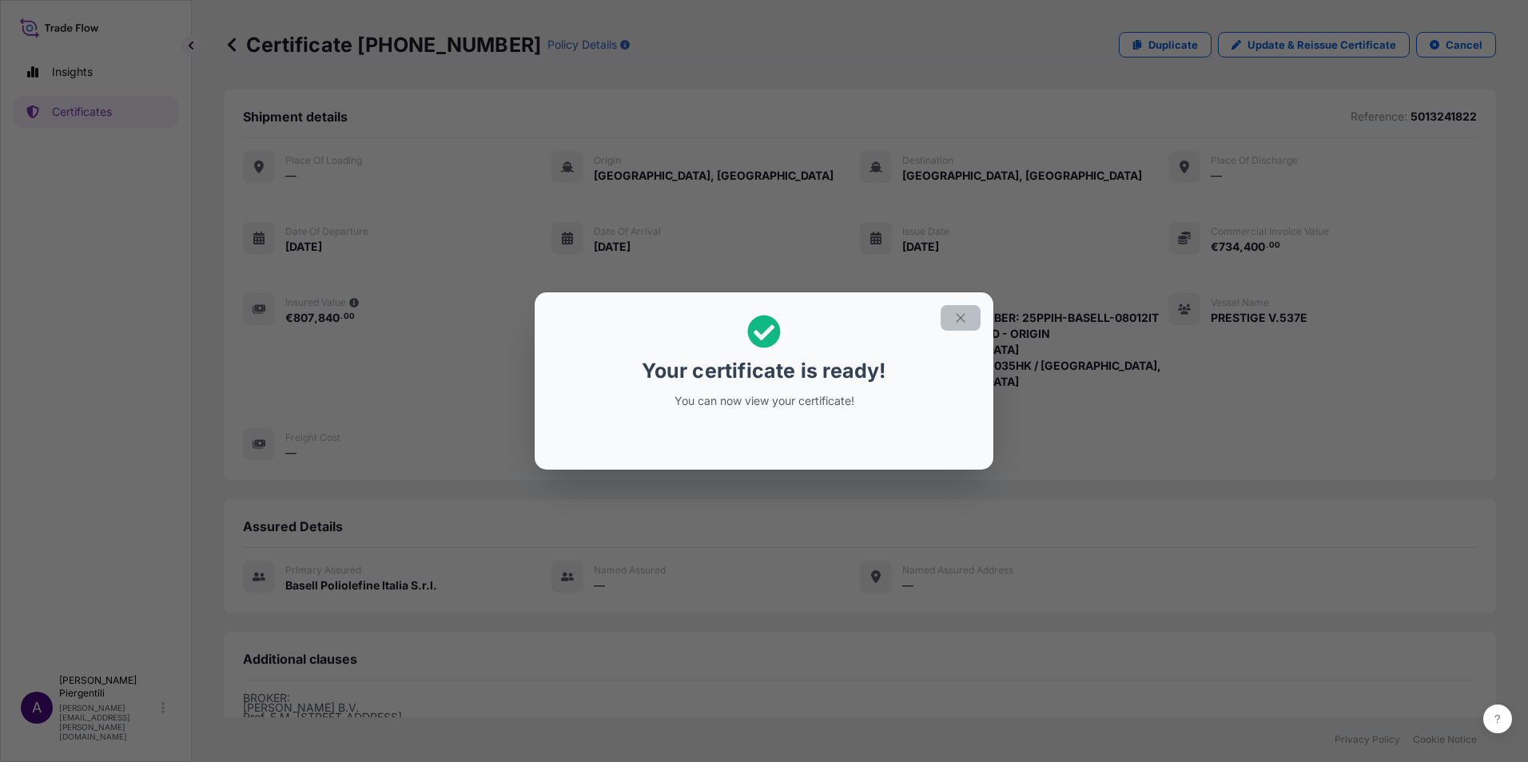
click at [961, 318] on icon "button" at bounding box center [960, 317] width 9 height 9
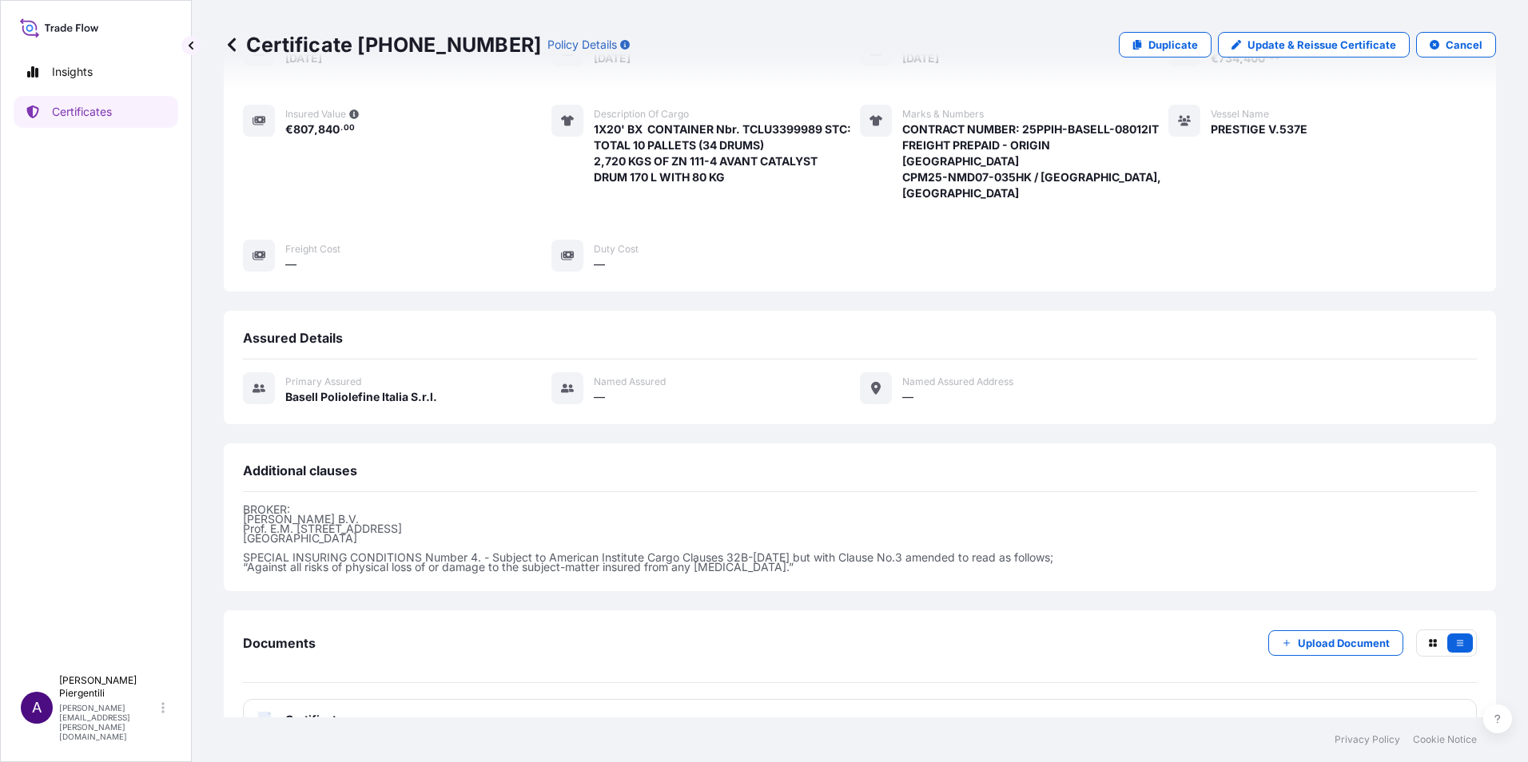
scroll to position [215, 0]
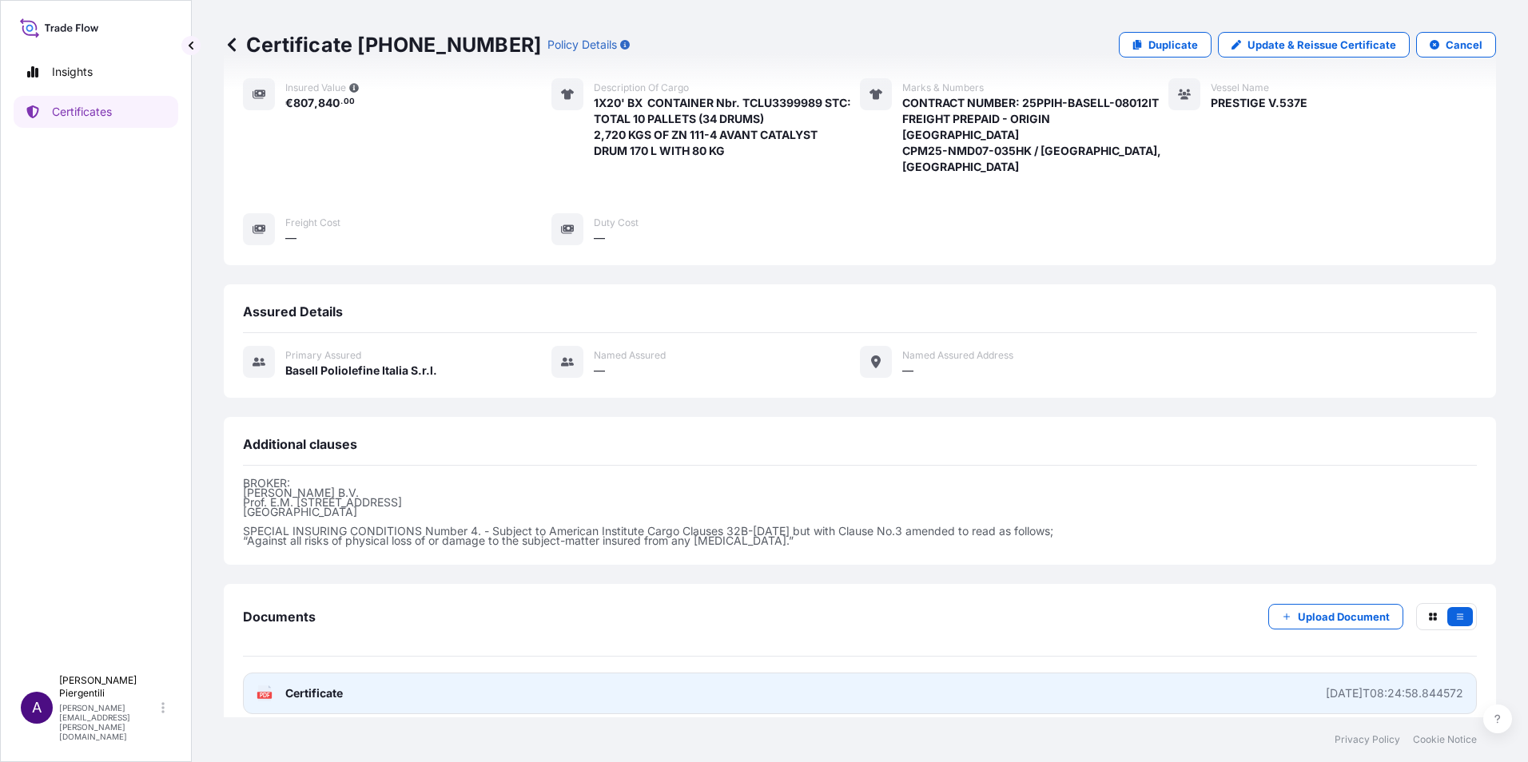
click at [269, 686] on icon at bounding box center [270, 687] width 2 height 2
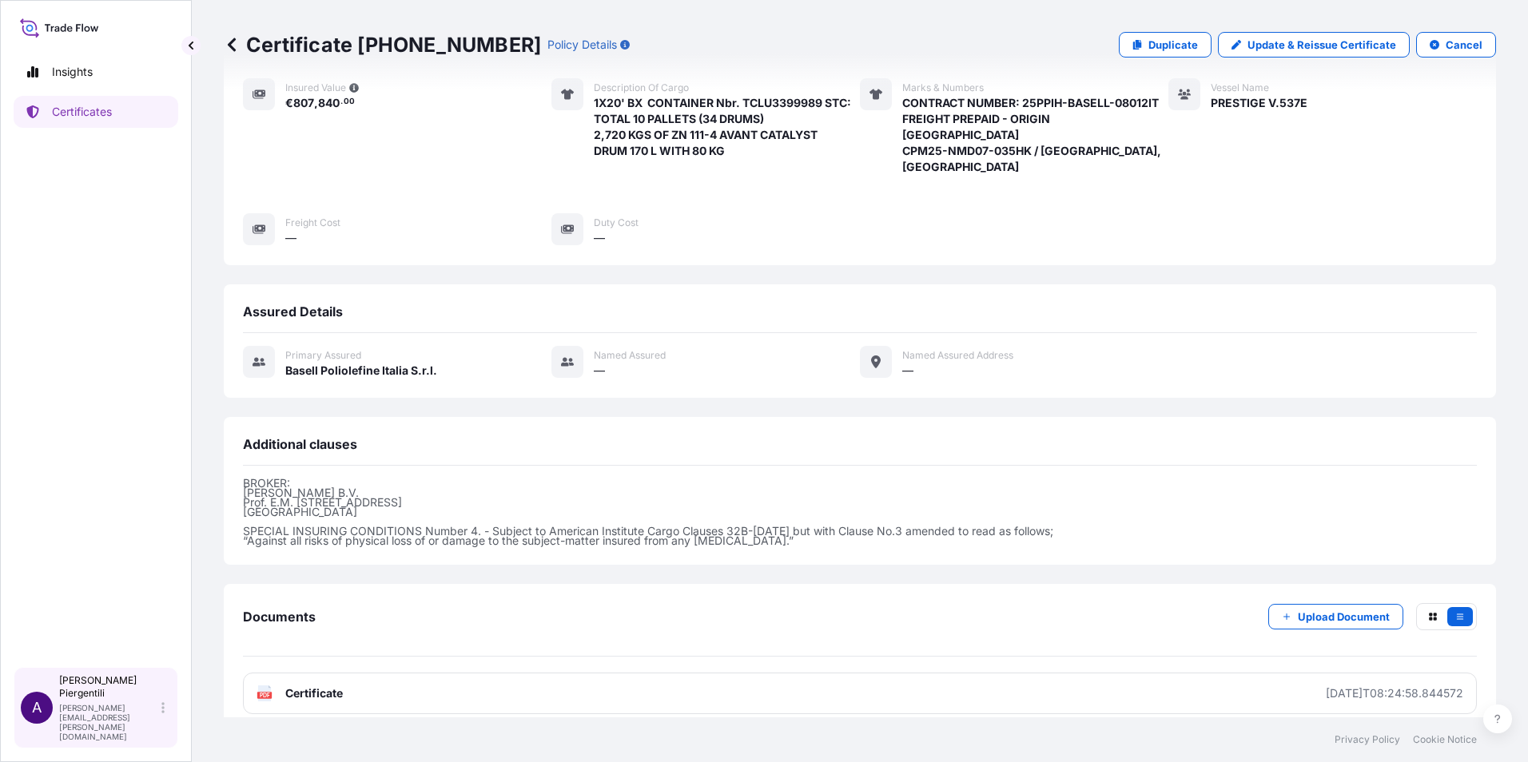
click at [100, 700] on p "[PERSON_NAME]" at bounding box center [108, 688] width 99 height 26
